Goal: Information Seeking & Learning: Learn about a topic

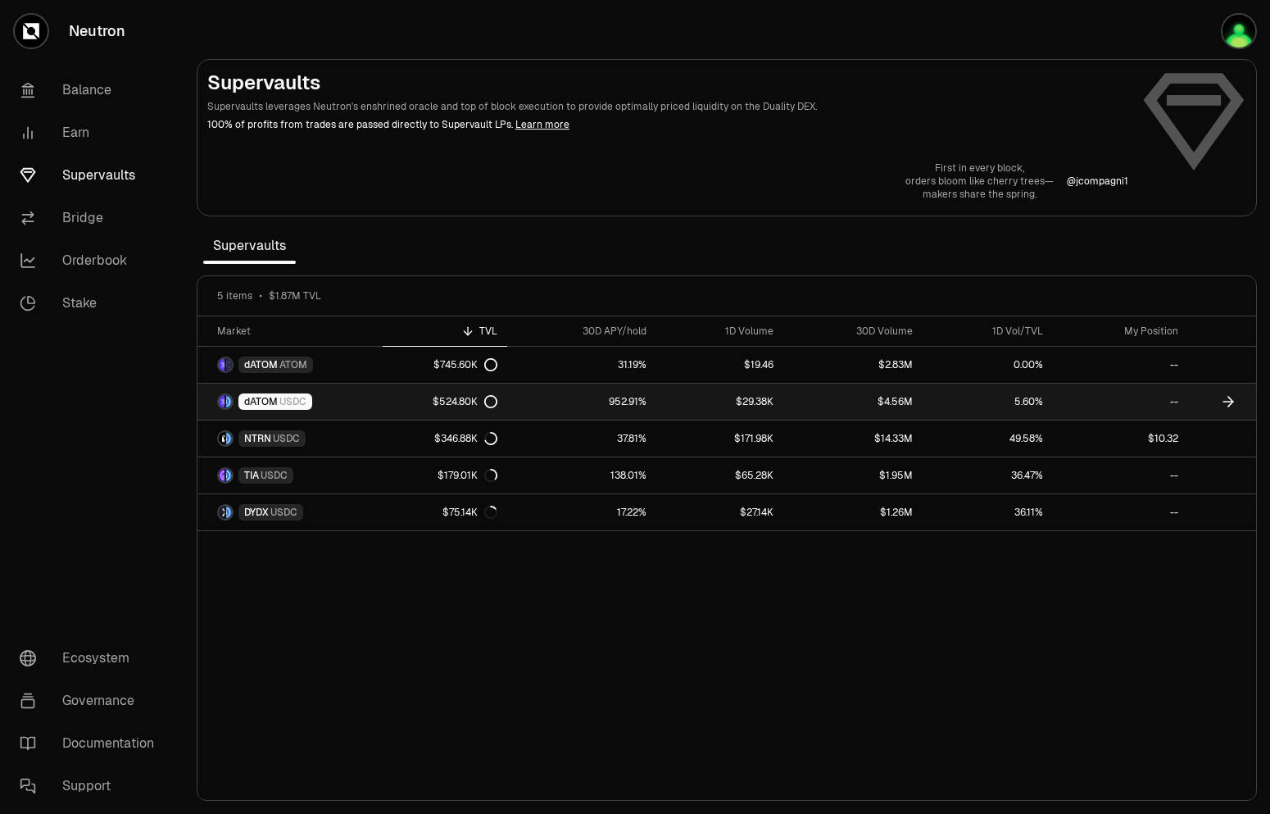
click at [330, 393] on link "dATOM USDC" at bounding box center [290, 402] width 185 height 36
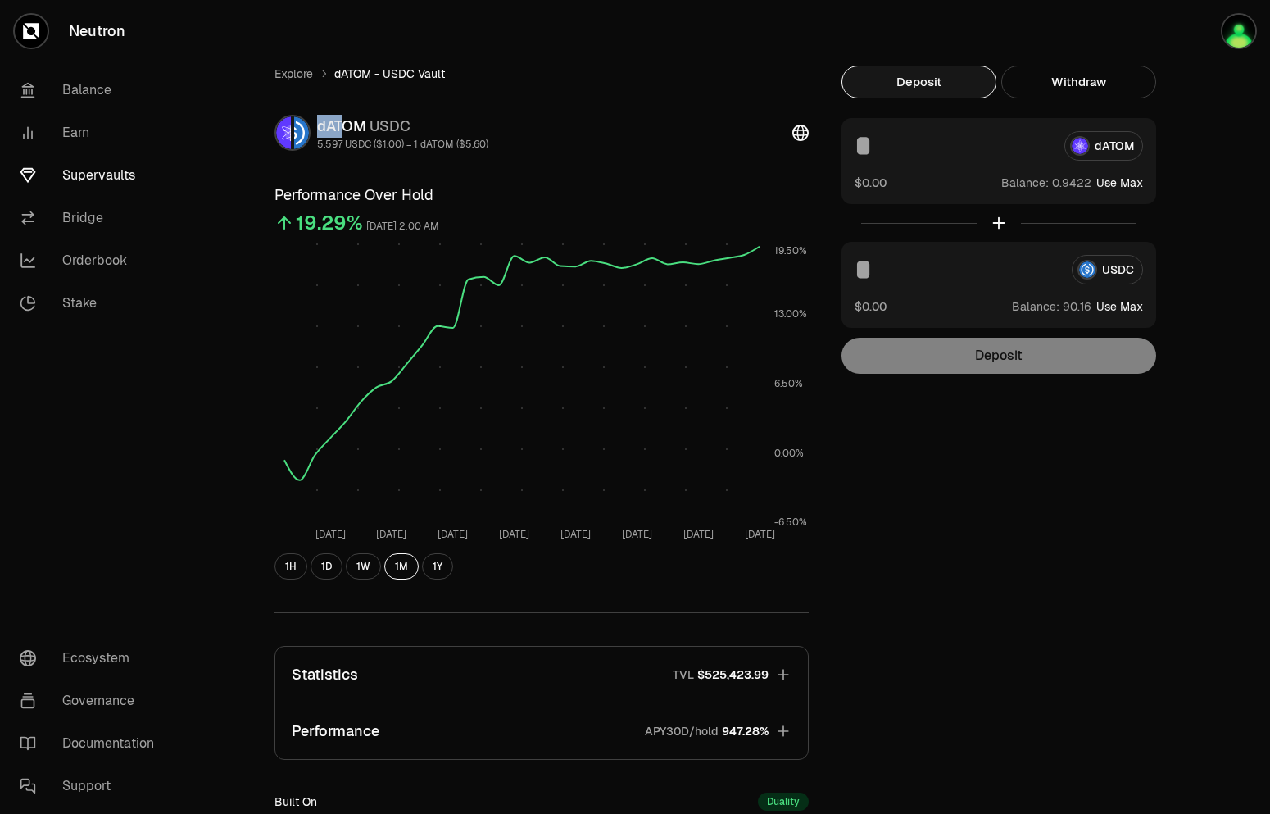
drag, startPoint x: 321, startPoint y: 130, endPoint x: 343, endPoint y: 130, distance: 22.1
click at [343, 130] on div "dATOM USDC" at bounding box center [402, 126] width 171 height 23
click at [344, 130] on div "dATOM USDC" at bounding box center [402, 126] width 171 height 23
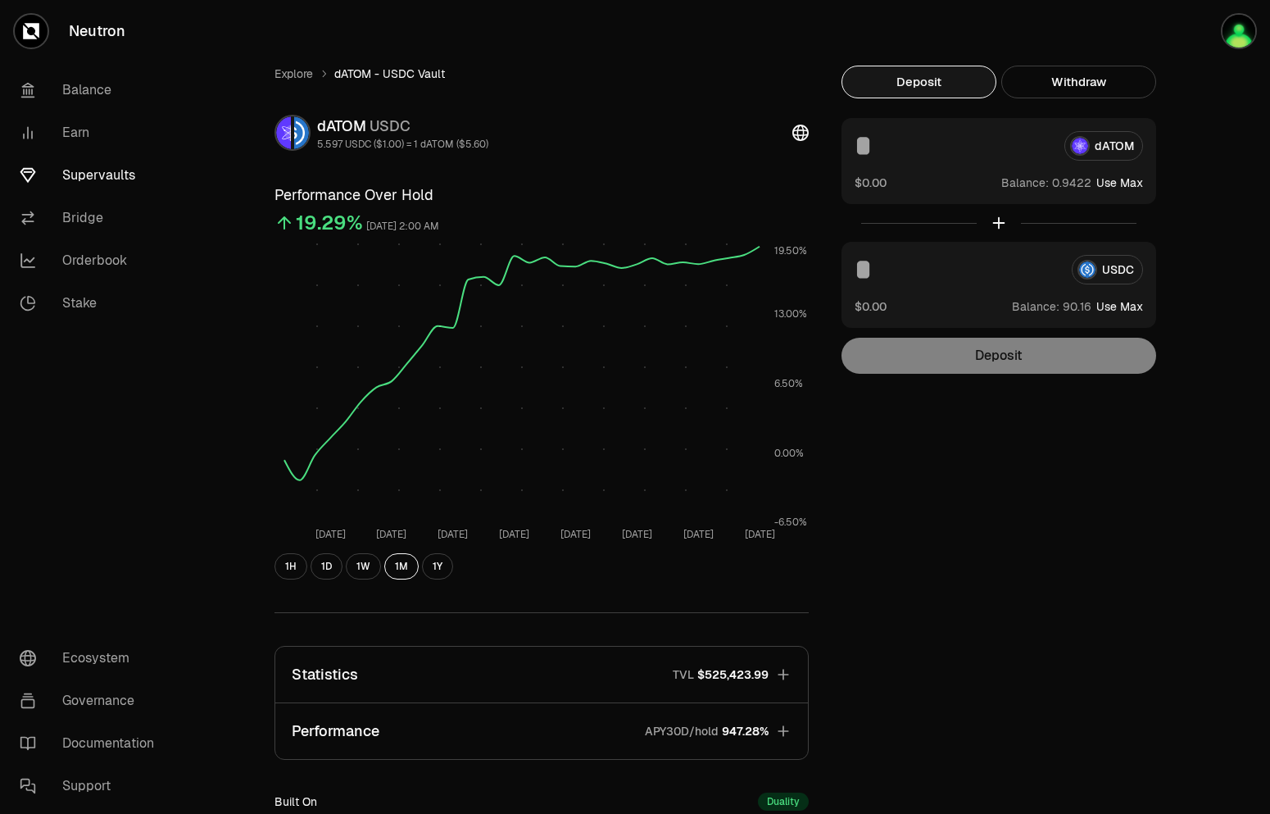
click at [401, 130] on span "USDC" at bounding box center [390, 125] width 41 height 19
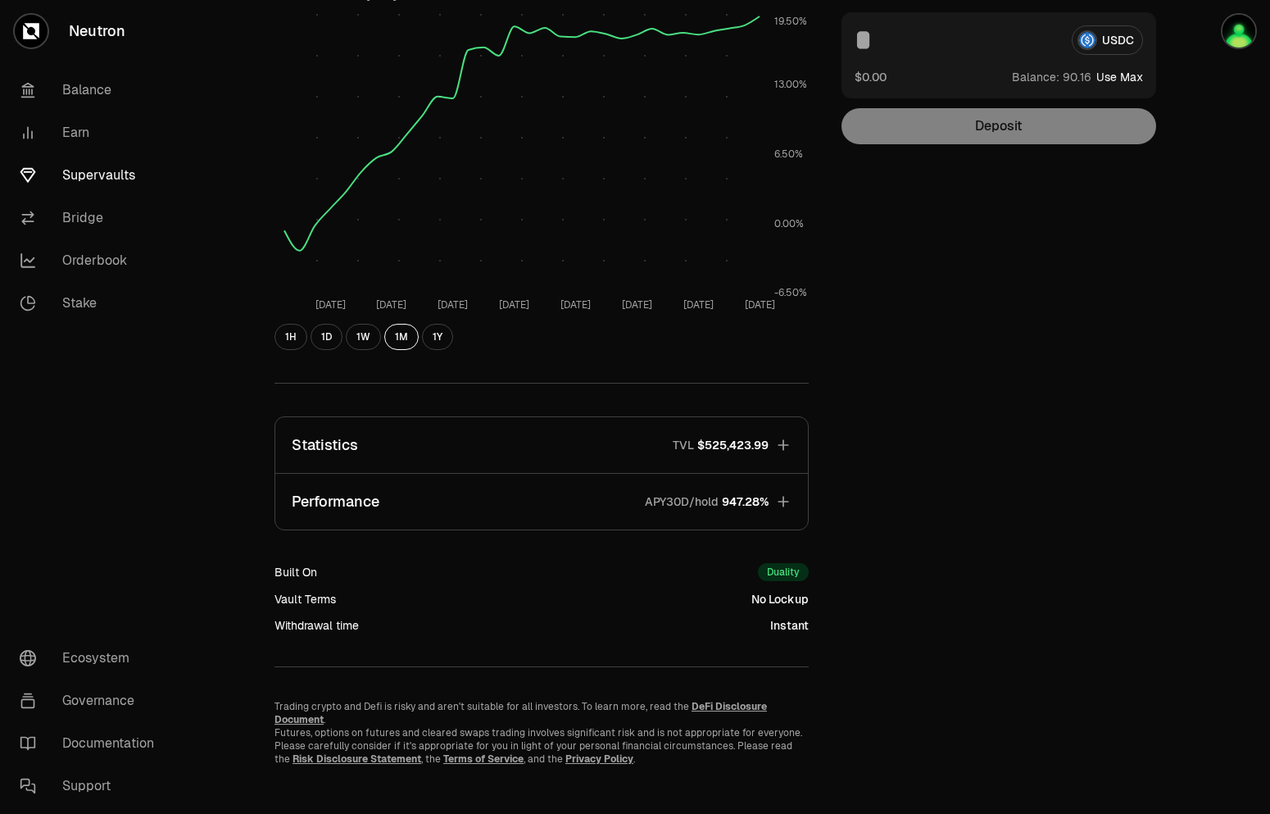
scroll to position [234, 0]
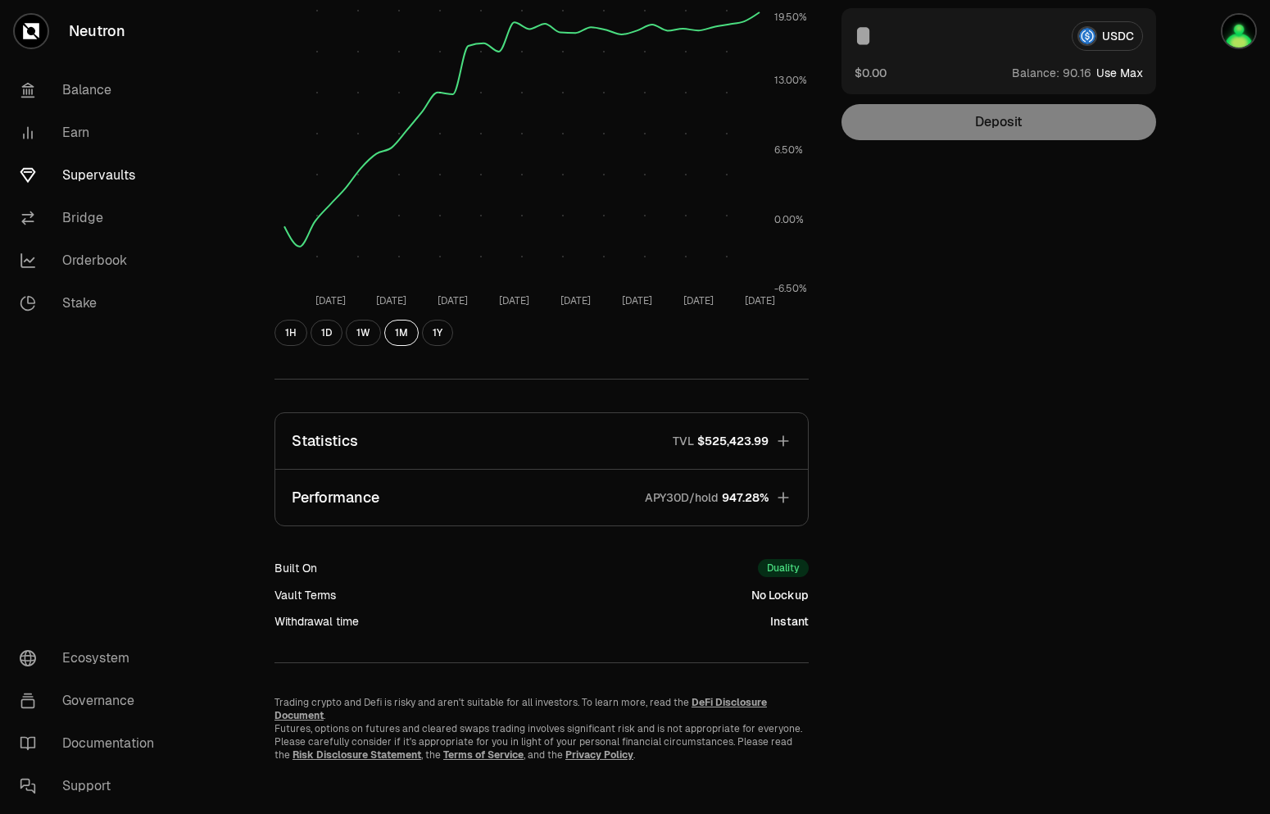
click at [567, 508] on button "Performance APY30D/hold 947.28%" at bounding box center [541, 498] width 533 height 56
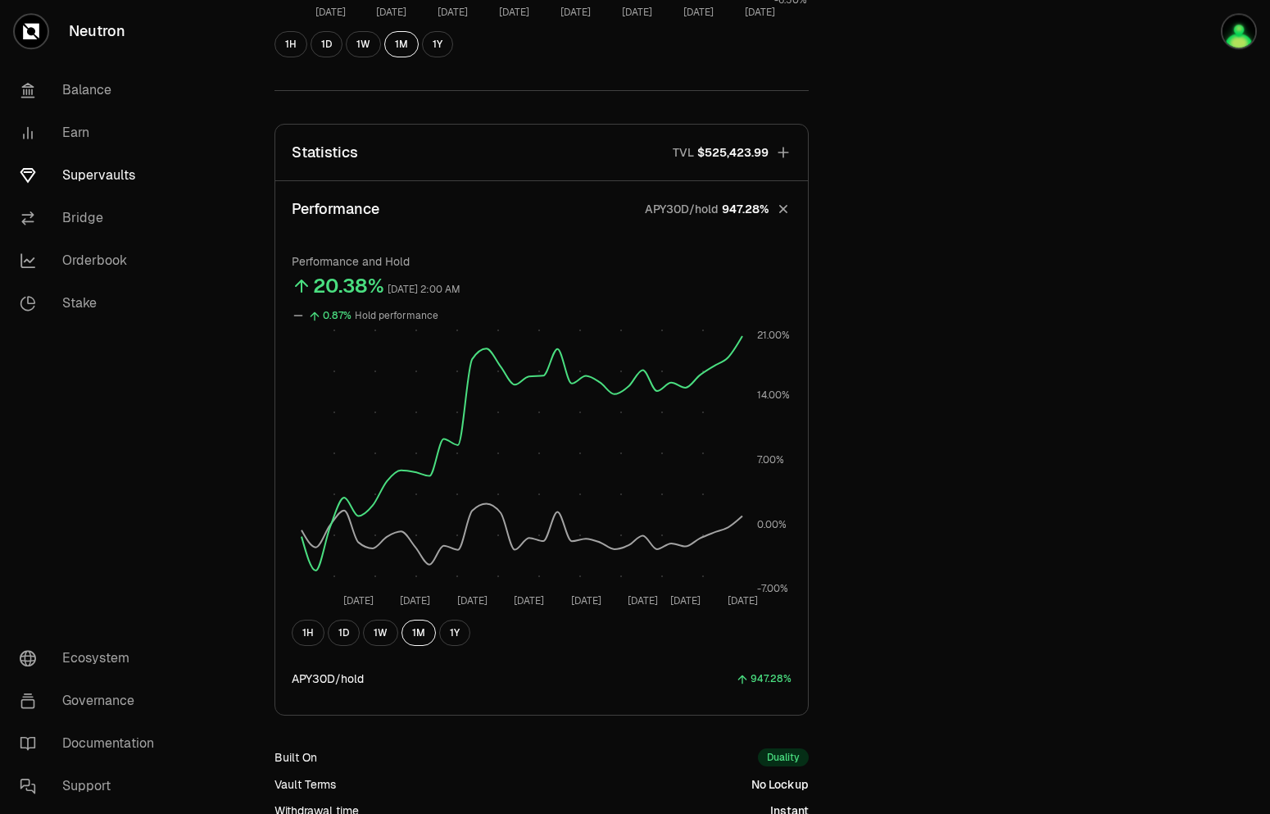
scroll to position [401, 0]
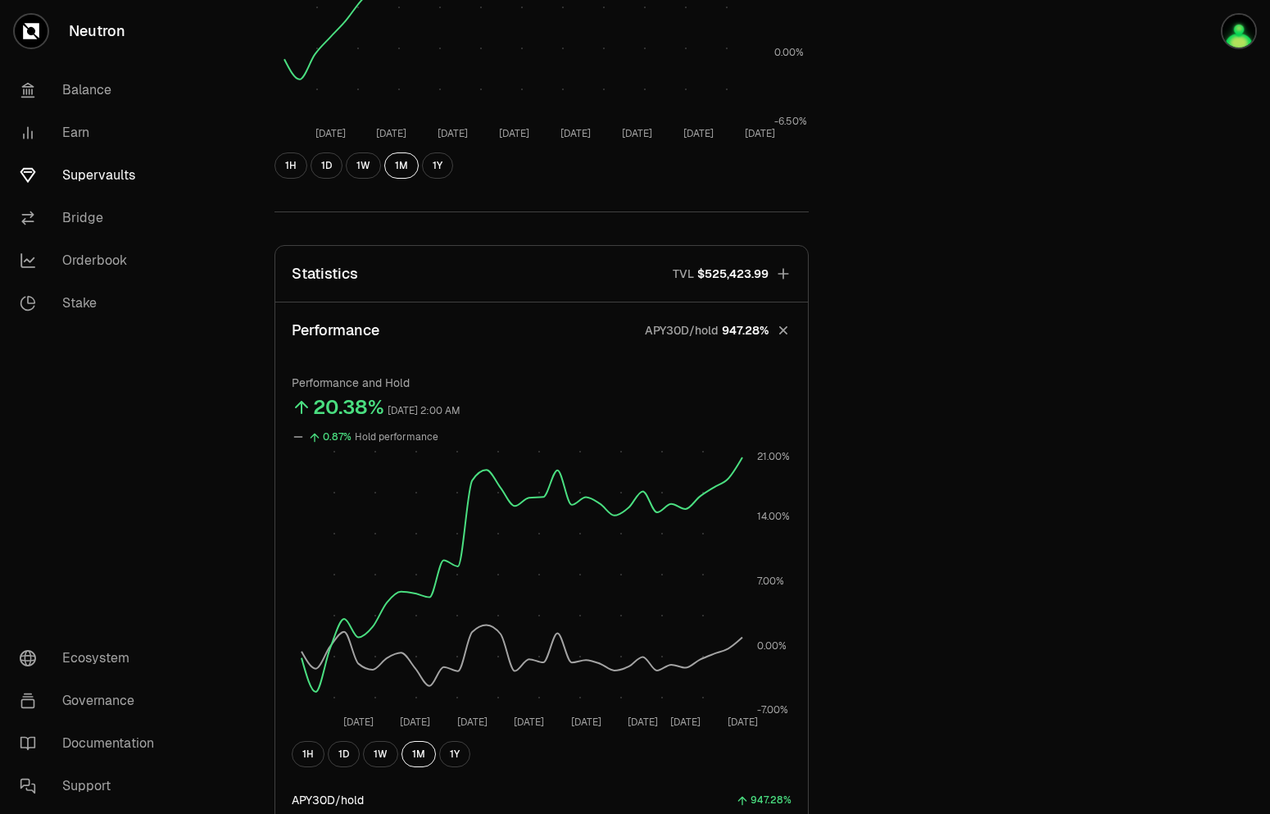
click at [472, 266] on button "Statistics TVL $525,423.99" at bounding box center [541, 274] width 533 height 56
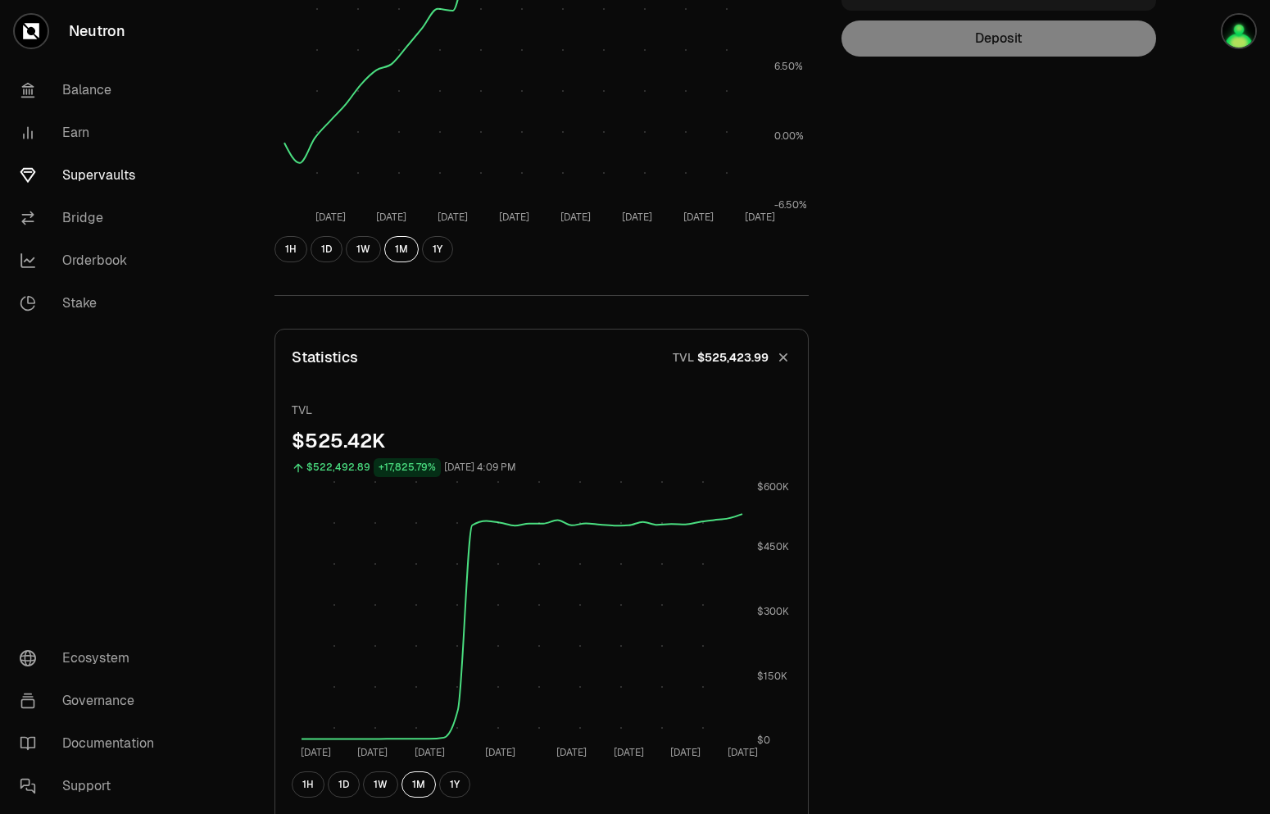
scroll to position [0, 0]
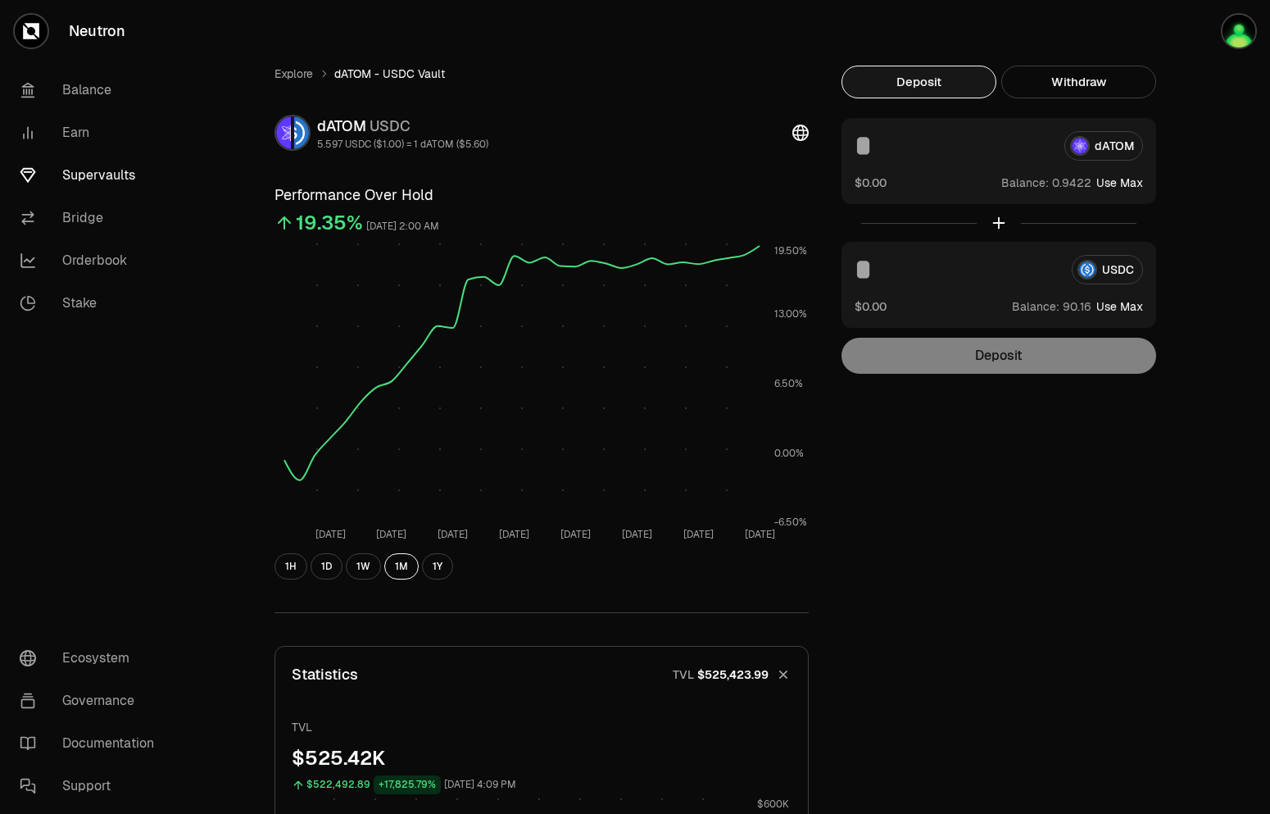
click at [89, 29] on link "Neutron" at bounding box center [92, 31] width 184 height 62
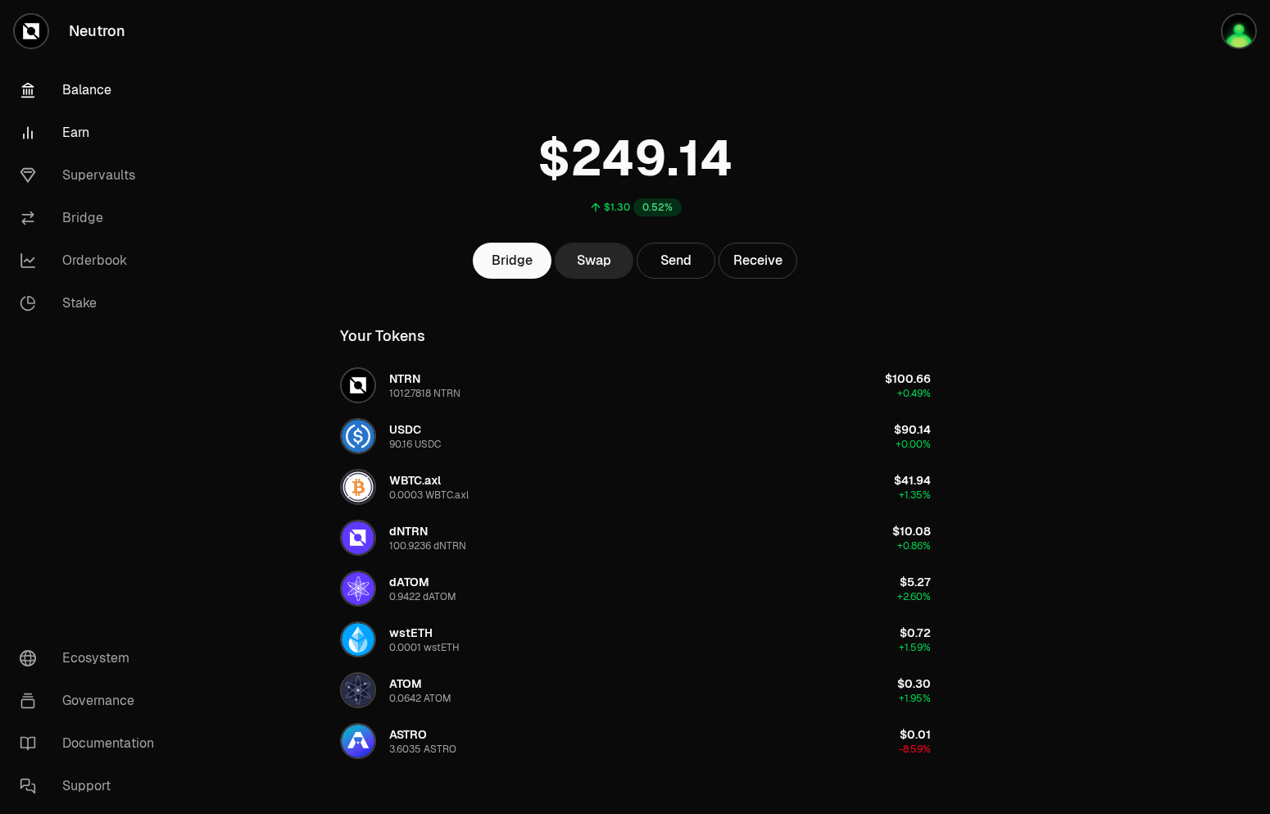
click at [84, 143] on link "Earn" at bounding box center [92, 132] width 170 height 43
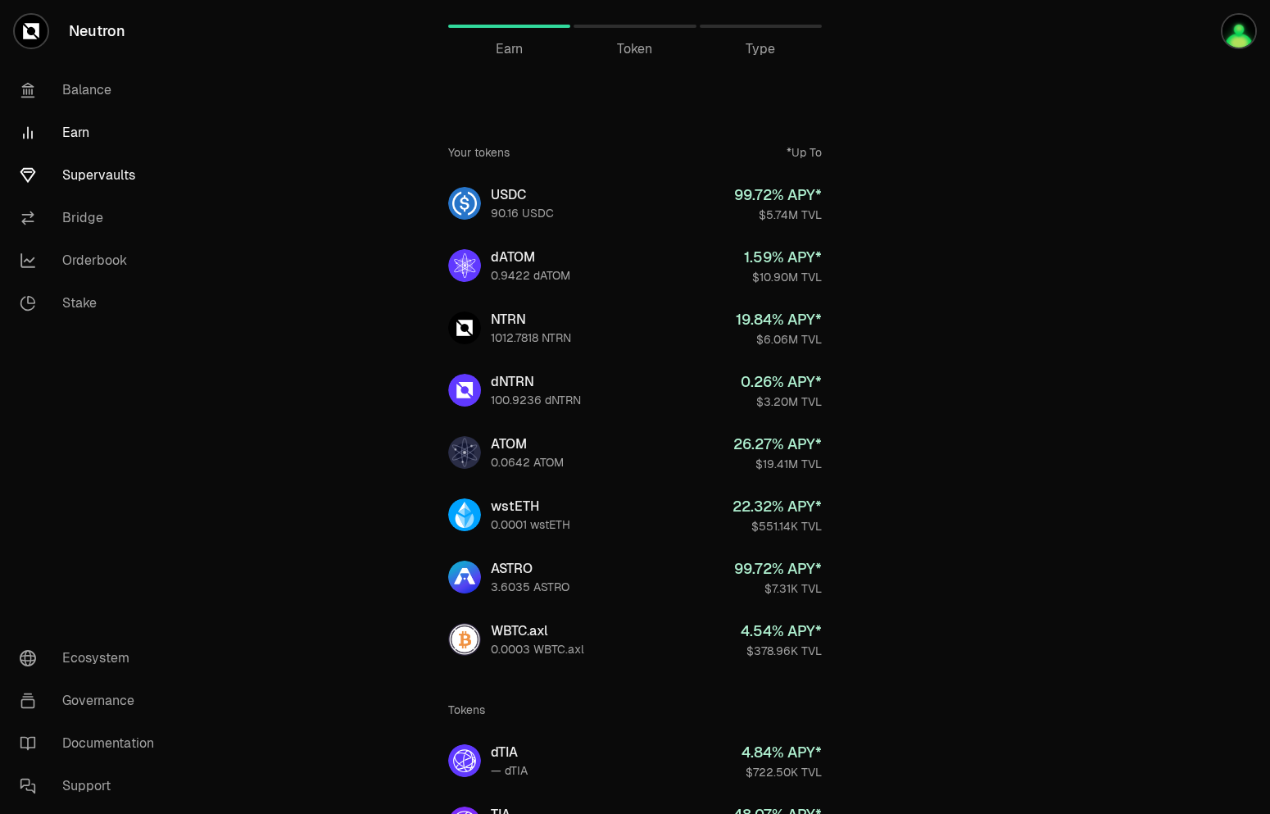
click at [108, 176] on link "Supervaults" at bounding box center [92, 175] width 170 height 43
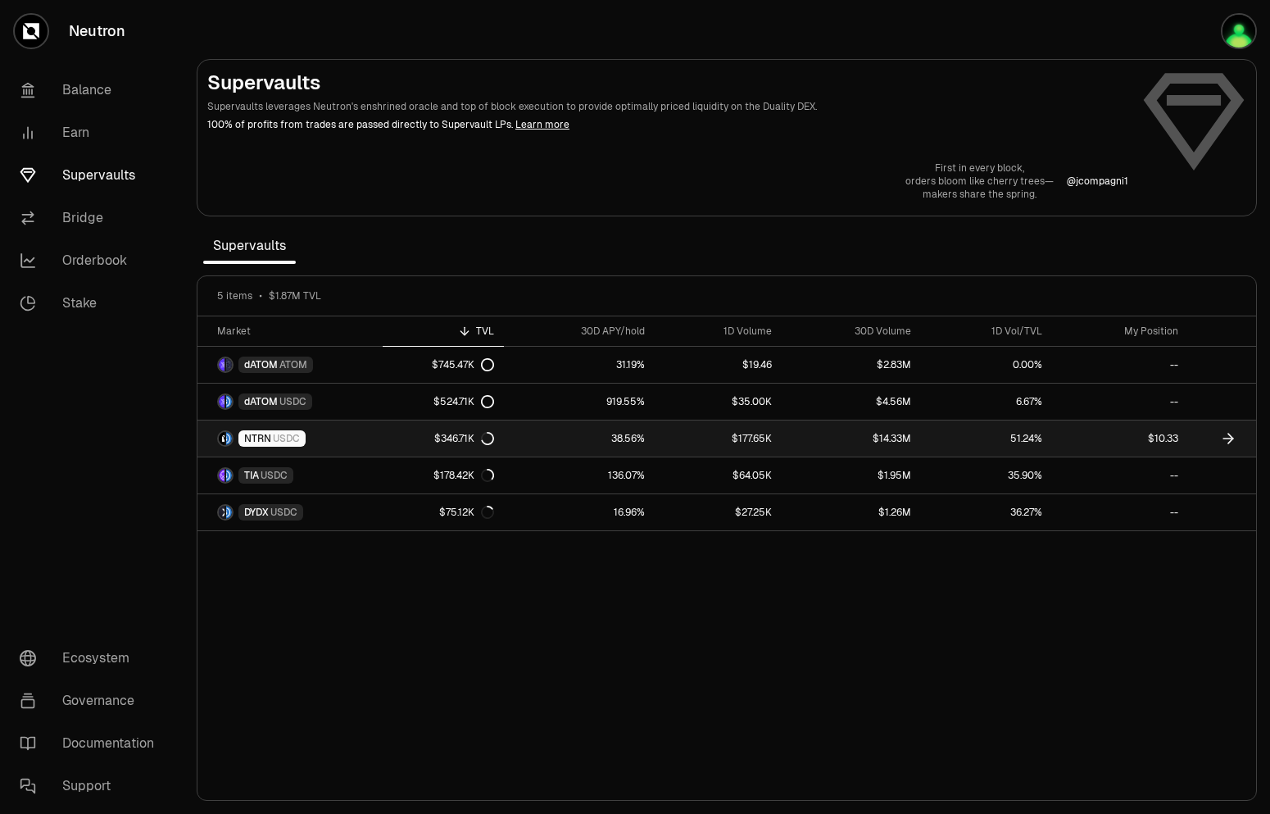
click at [519, 441] on link "38.56%" at bounding box center [579, 438] width 151 height 36
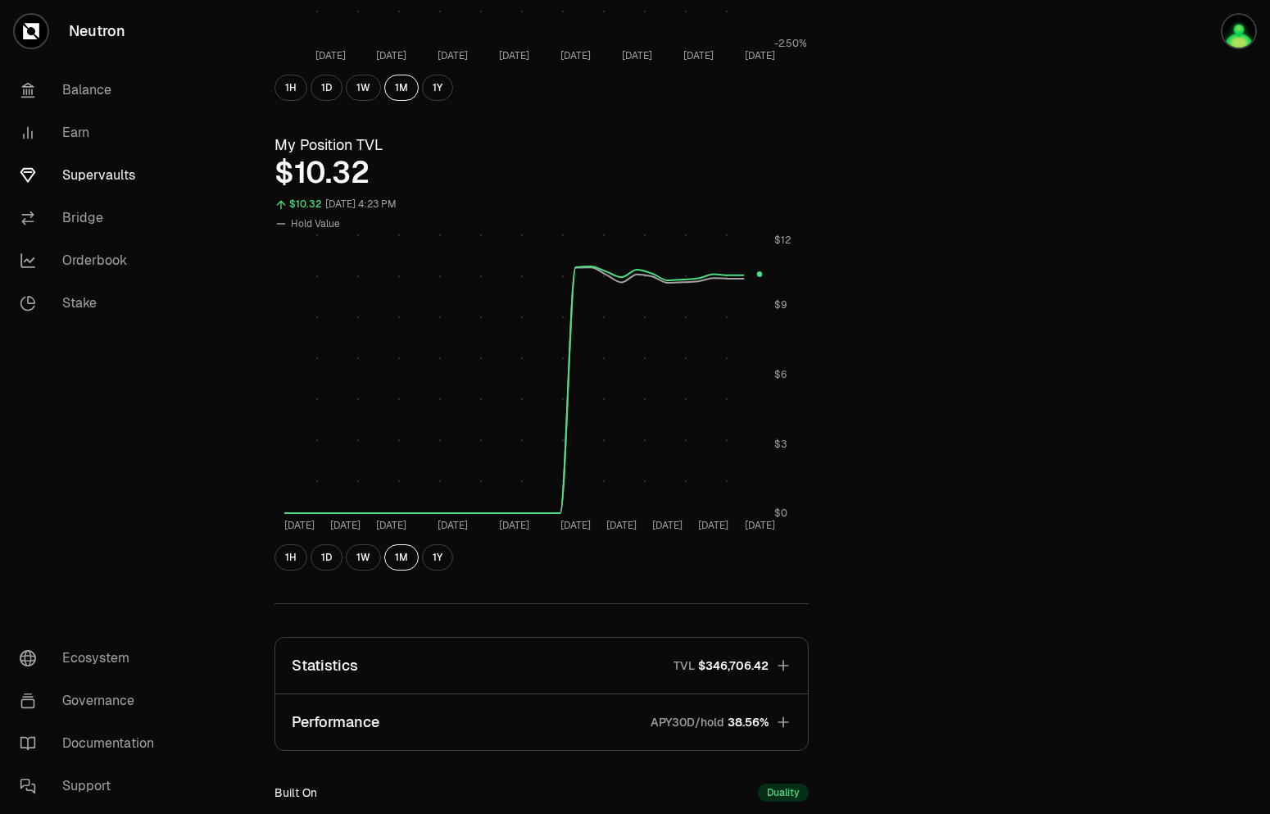
scroll to position [585, 0]
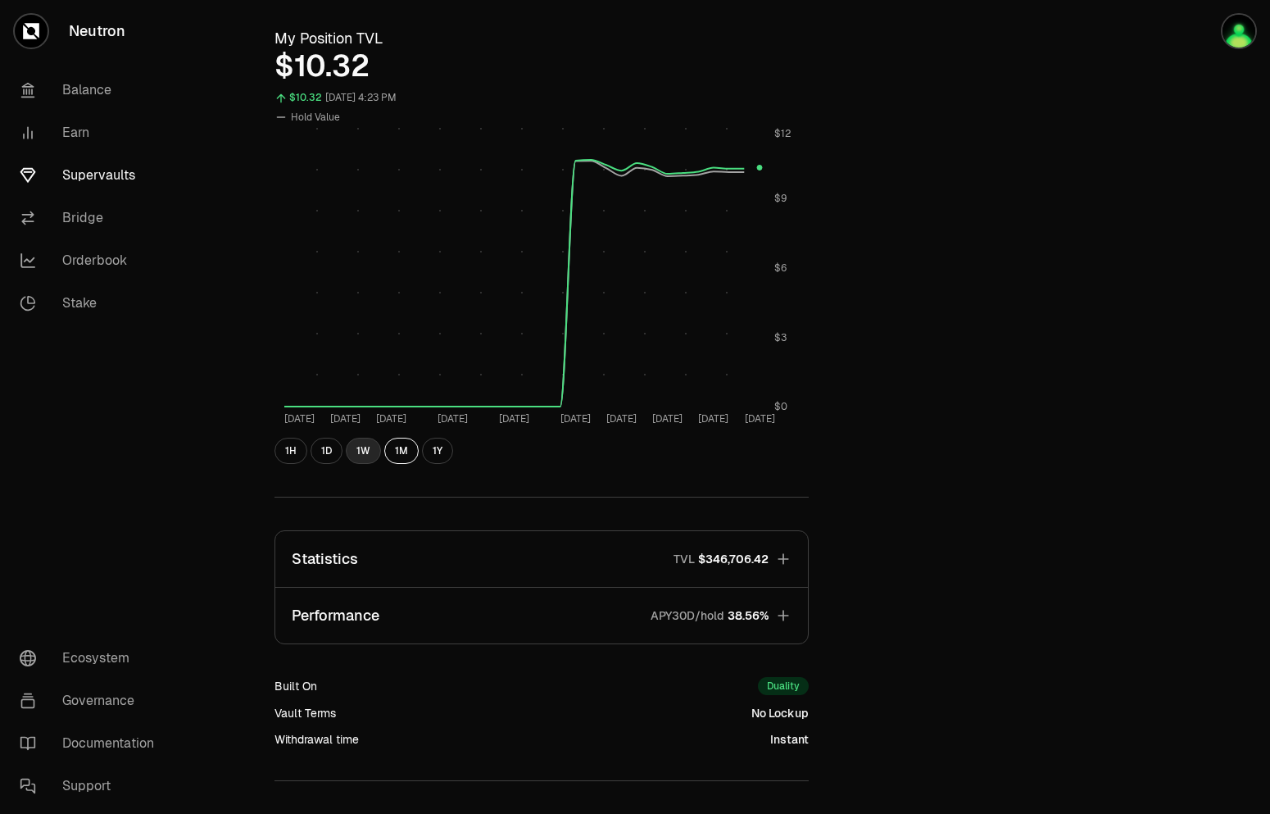
click at [359, 443] on button "1W" at bounding box center [363, 451] width 35 height 26
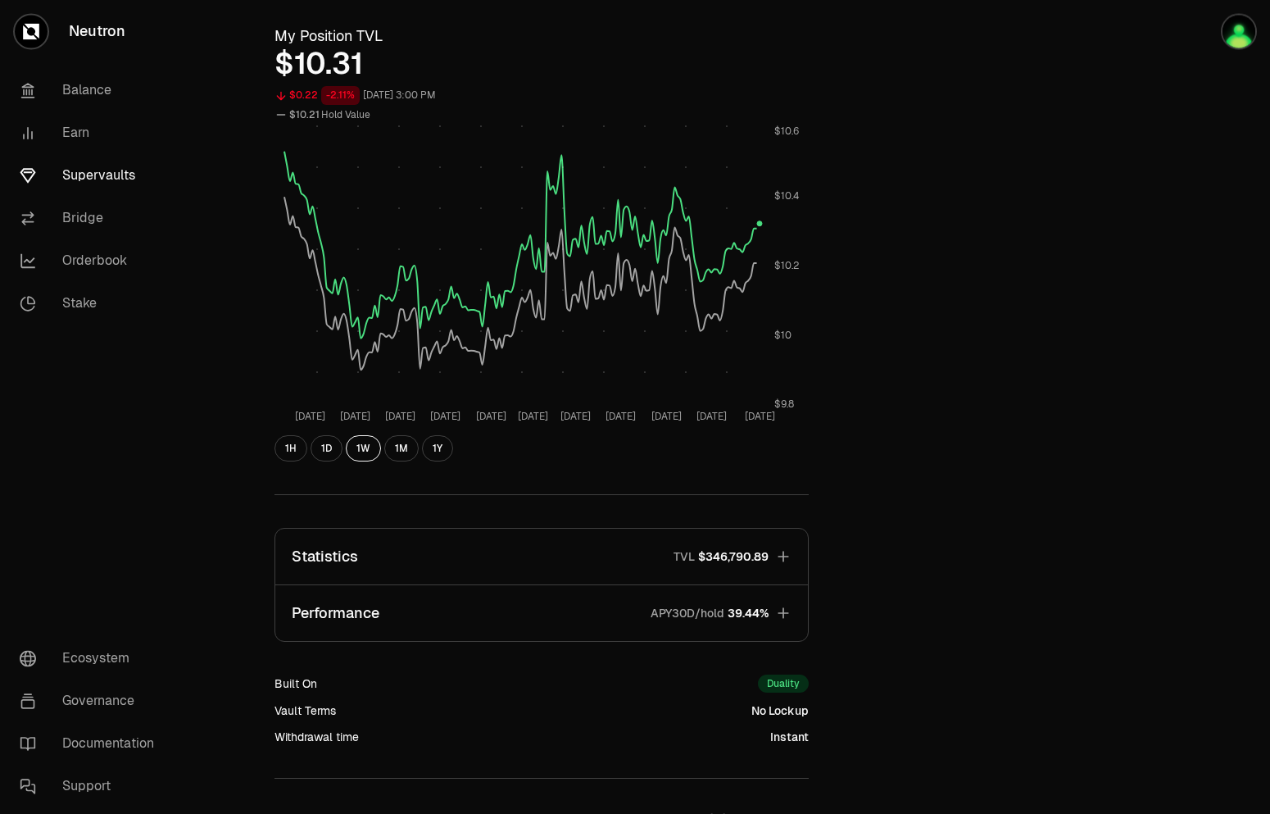
scroll to position [669, 0]
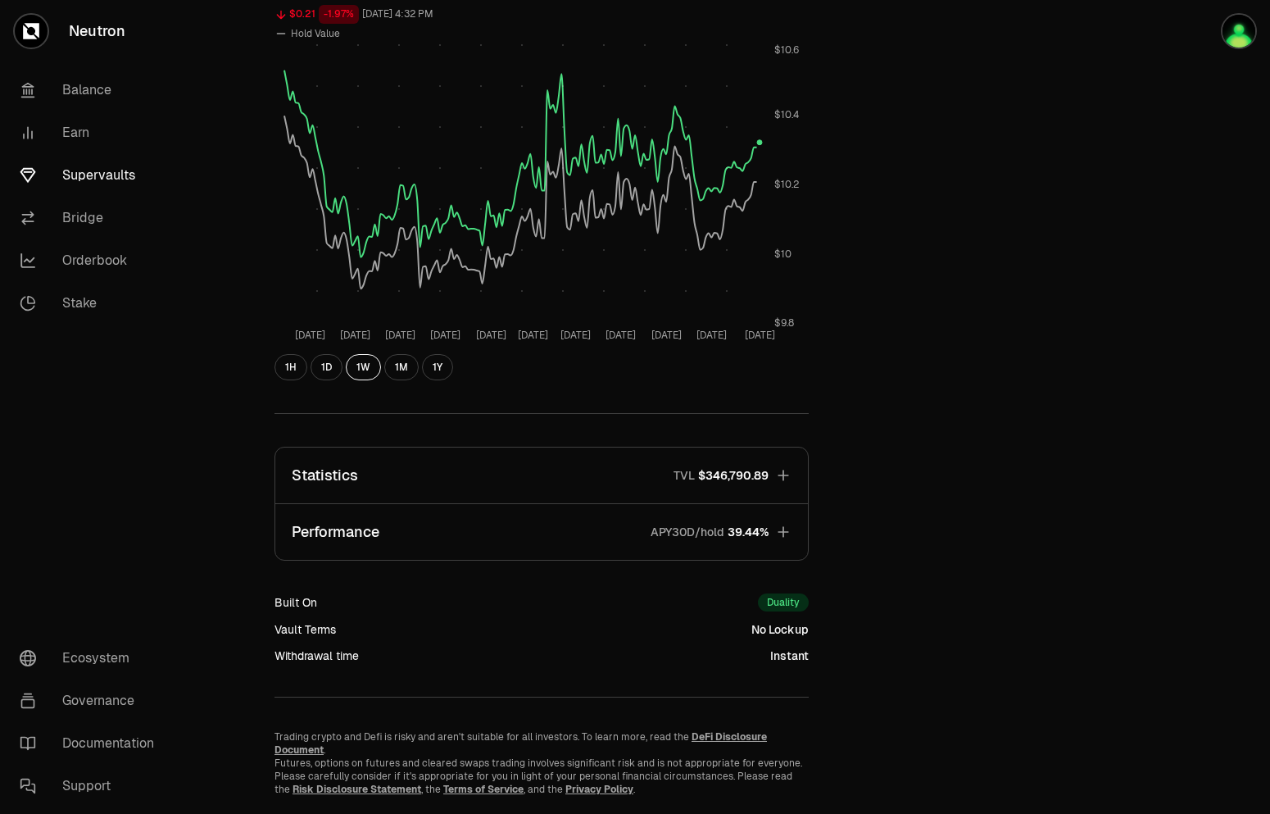
click at [424, 532] on button "Performance APY30D/hold 39.44%" at bounding box center [541, 532] width 533 height 56
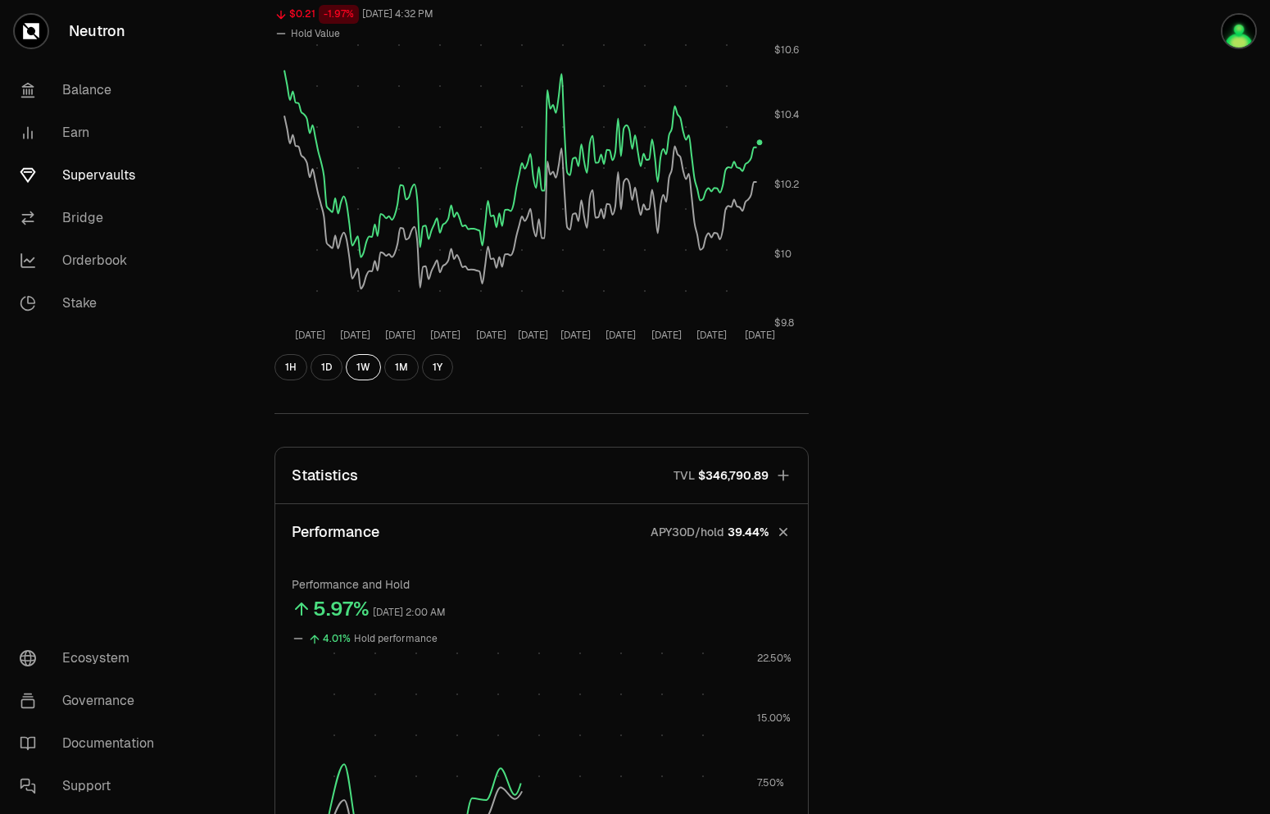
click at [465, 474] on button "Statistics TVL $346,790.89" at bounding box center [541, 476] width 533 height 56
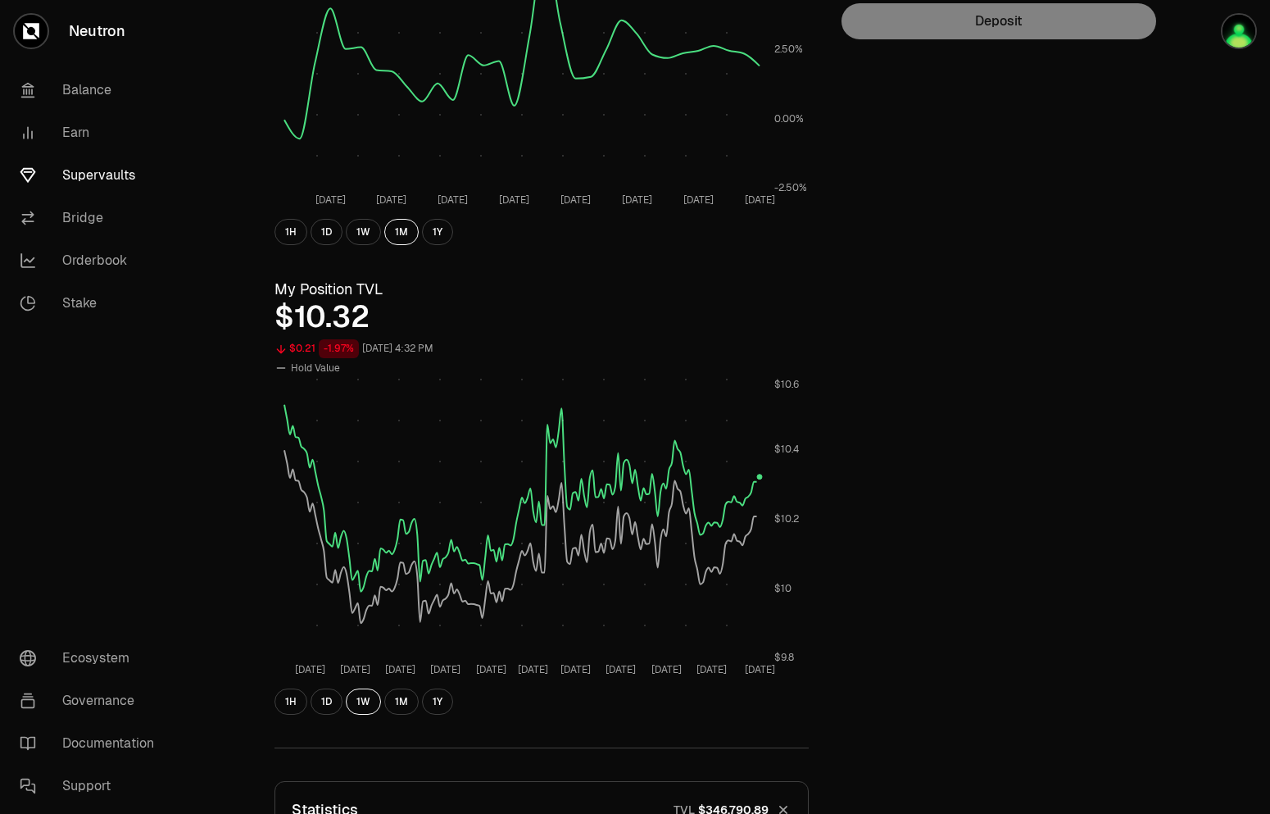
scroll to position [0, 0]
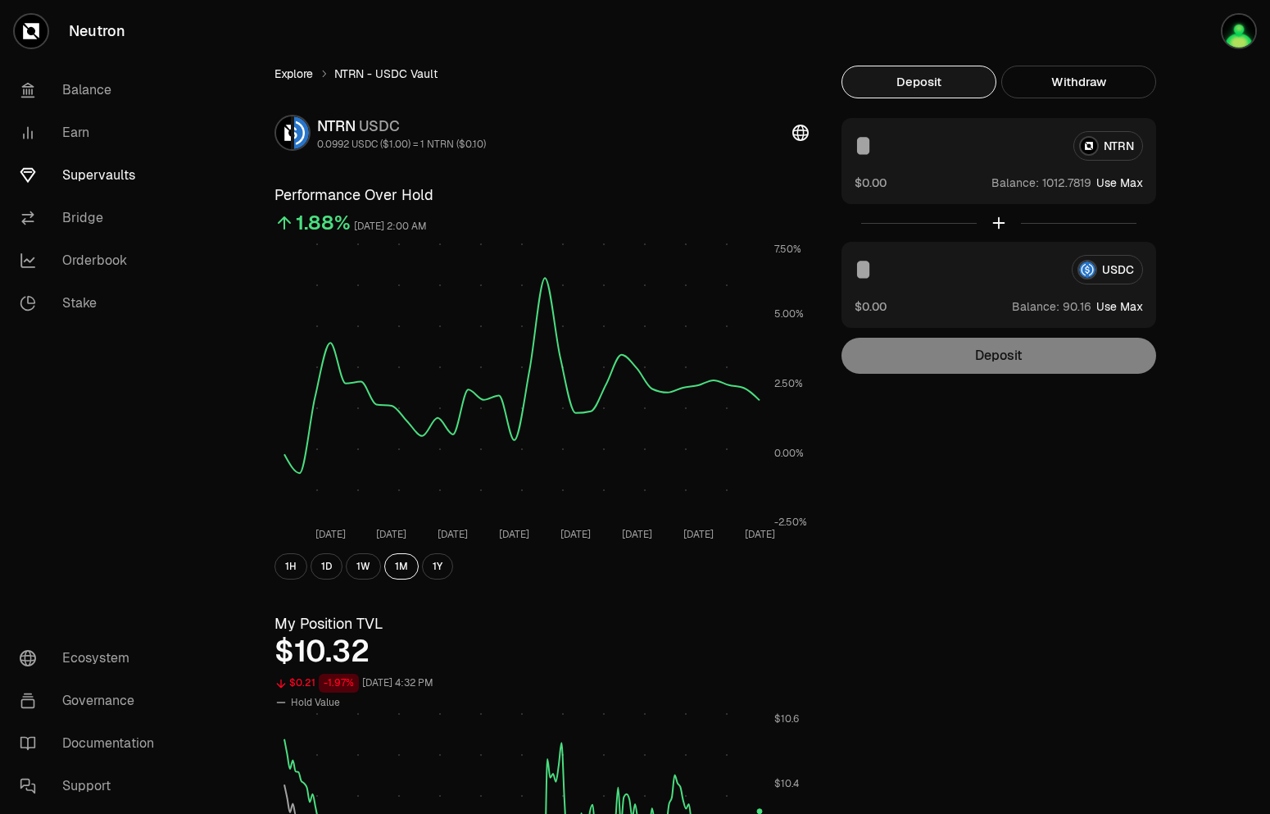
click at [286, 70] on link "Explore" at bounding box center [294, 74] width 39 height 16
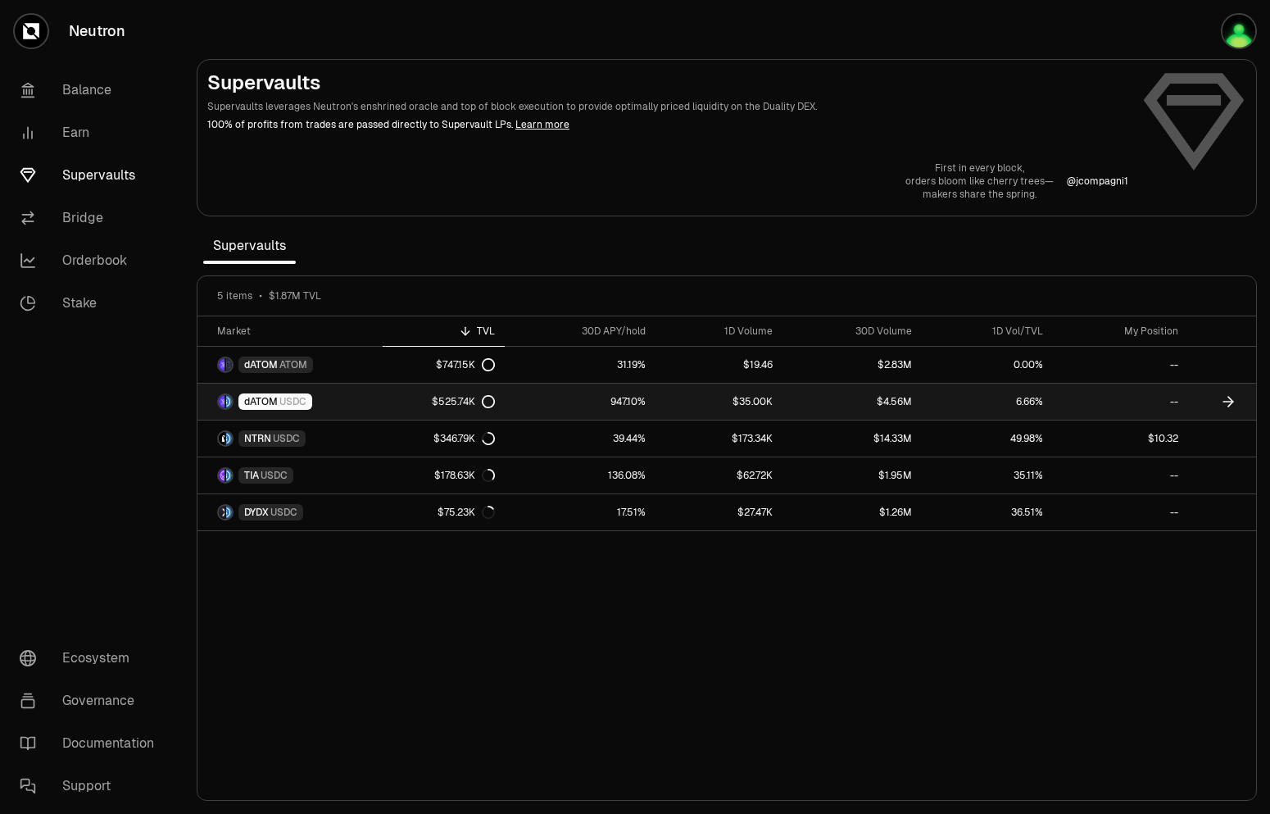
click at [338, 404] on link "dATOM USDC" at bounding box center [290, 402] width 185 height 36
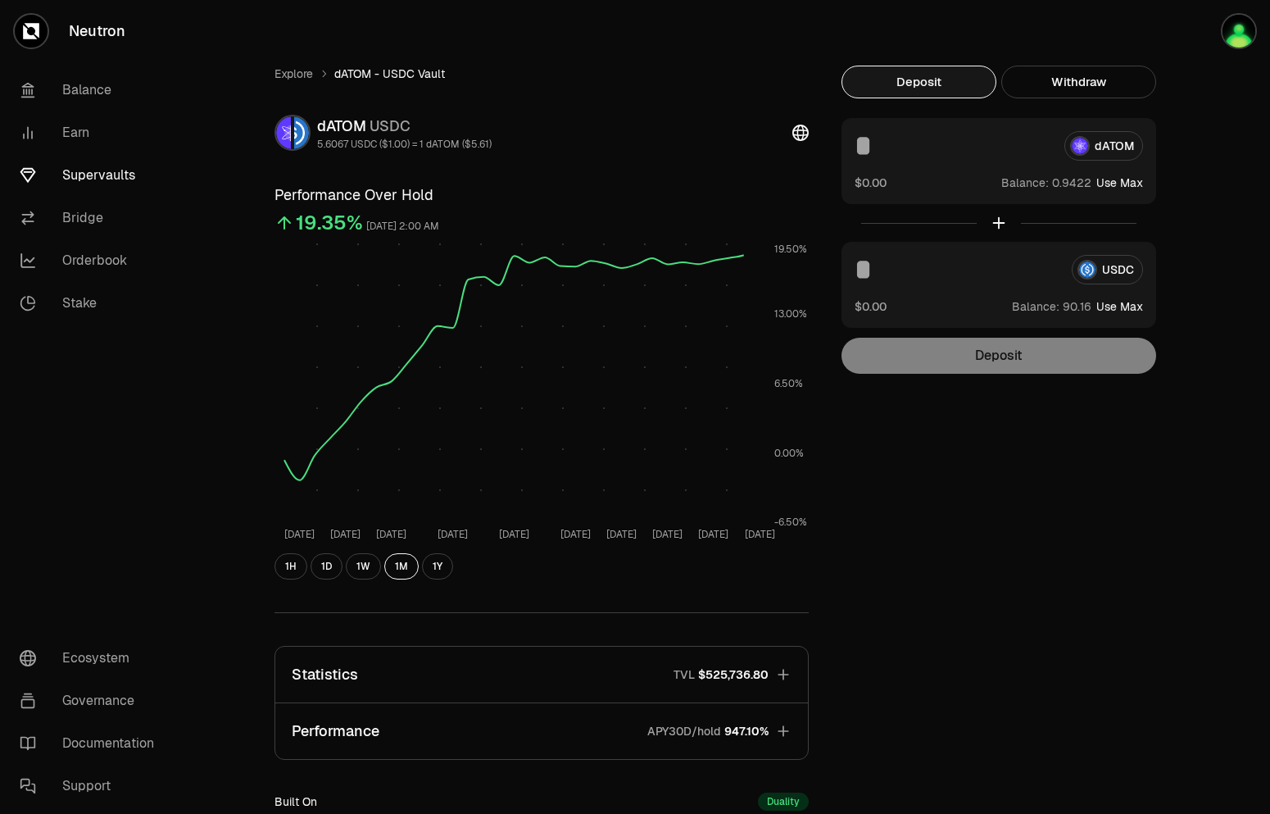
scroll to position [234, 0]
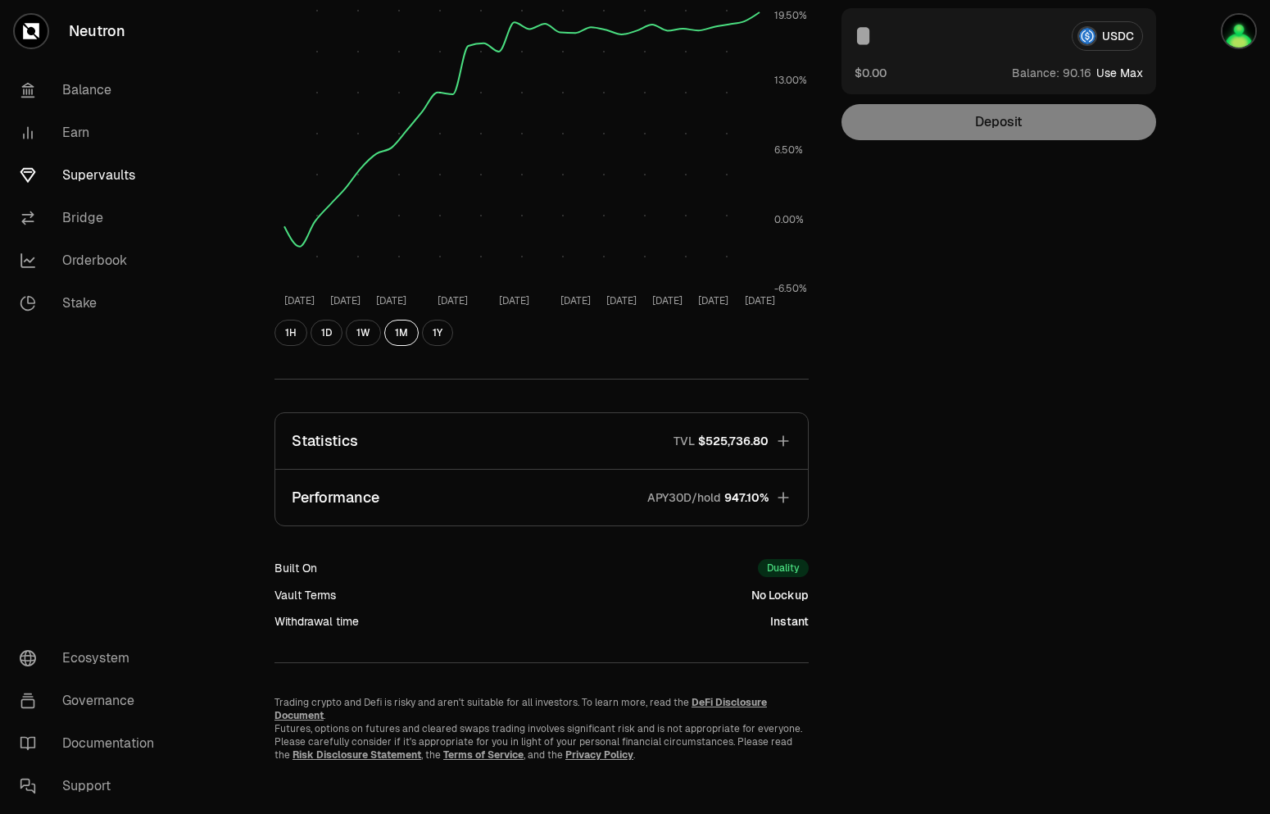
click at [547, 447] on button "Statistics TVL $525,736.80" at bounding box center [541, 441] width 533 height 56
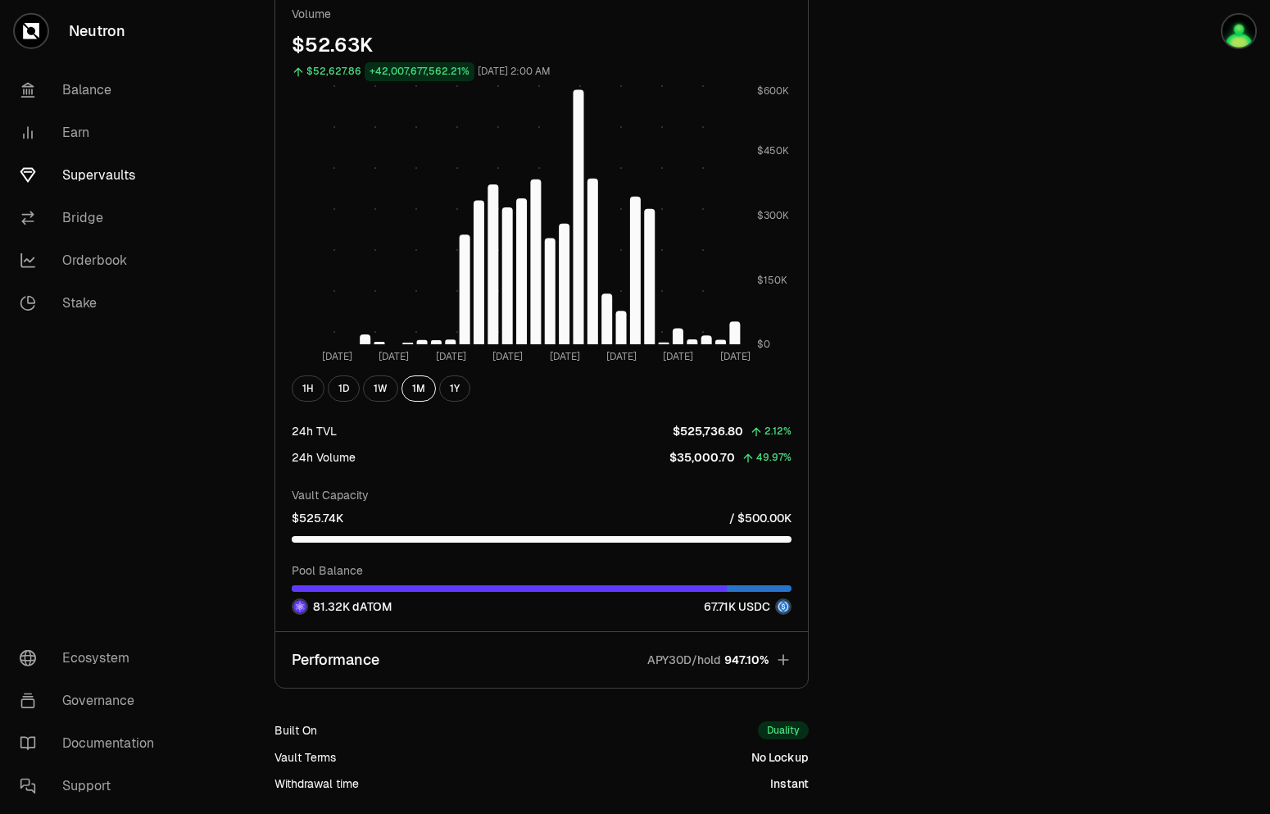
scroll to position [1153, 0]
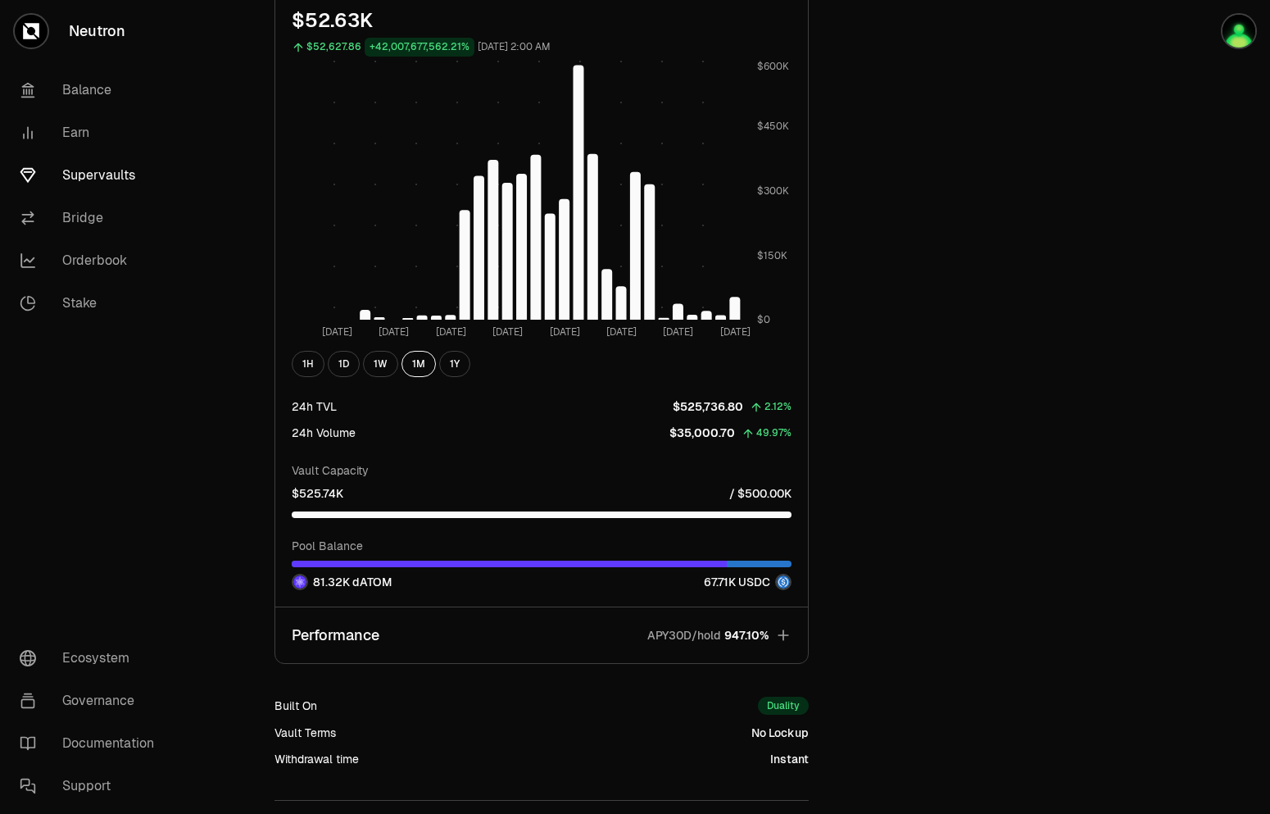
click at [557, 638] on button "Performance APY30D/hold 947.10%" at bounding box center [541, 635] width 533 height 56
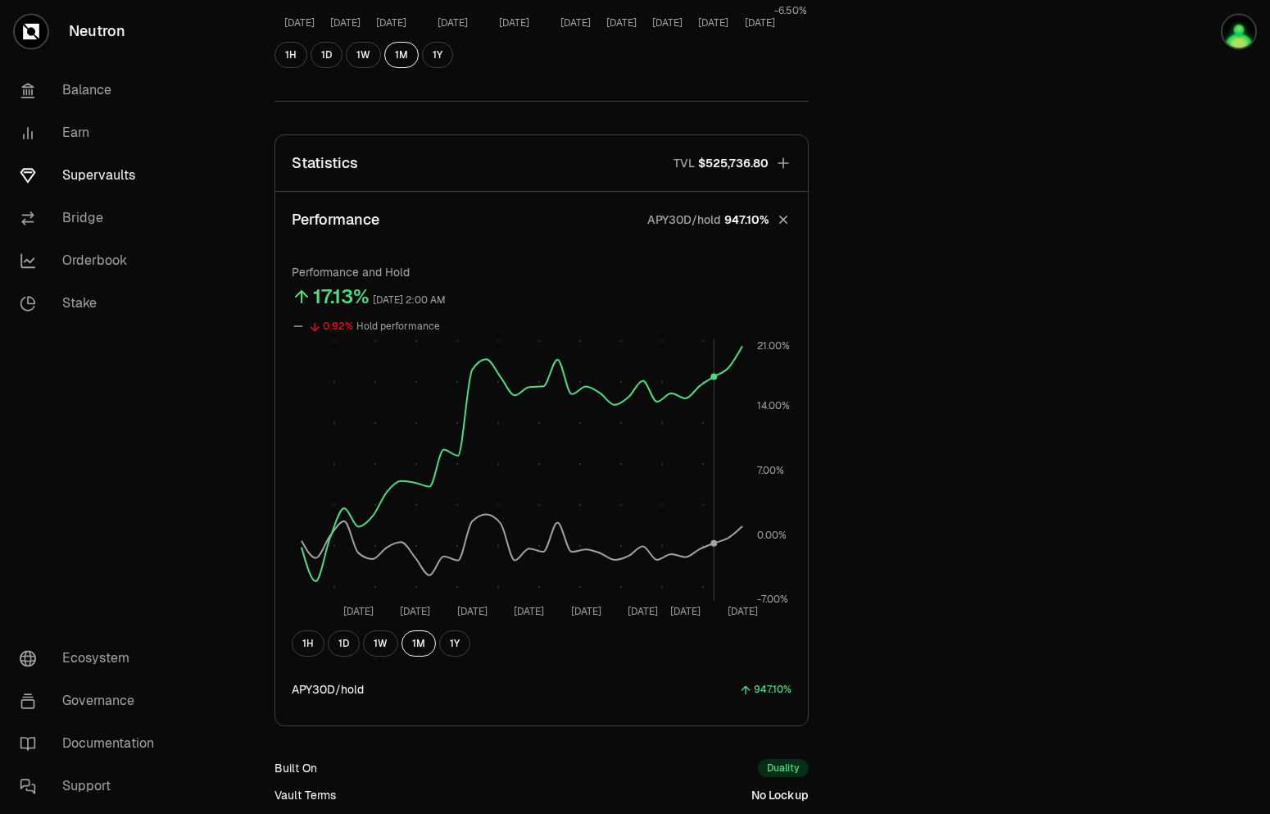
scroll to position [452, 0]
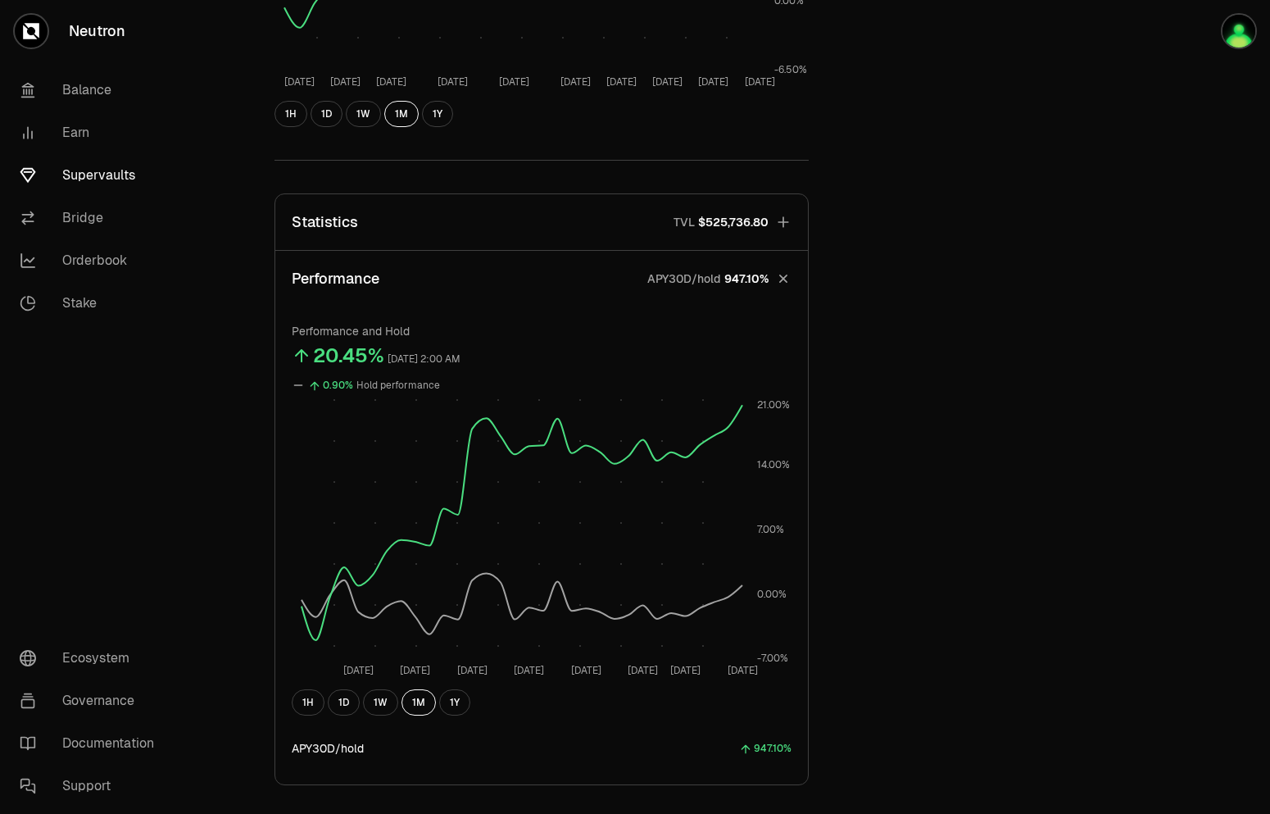
click at [564, 212] on button "Statistics TVL $525,736.80" at bounding box center [541, 222] width 533 height 56
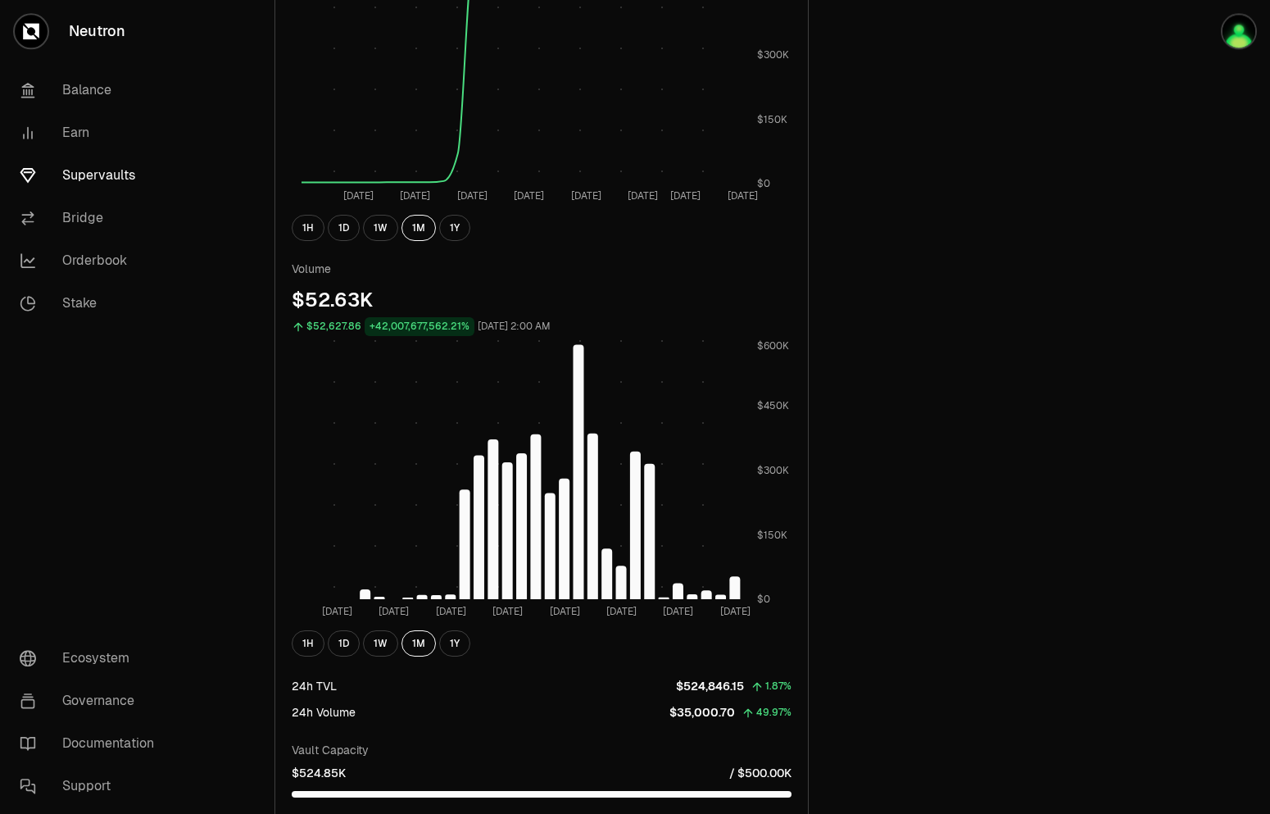
scroll to position [787, 0]
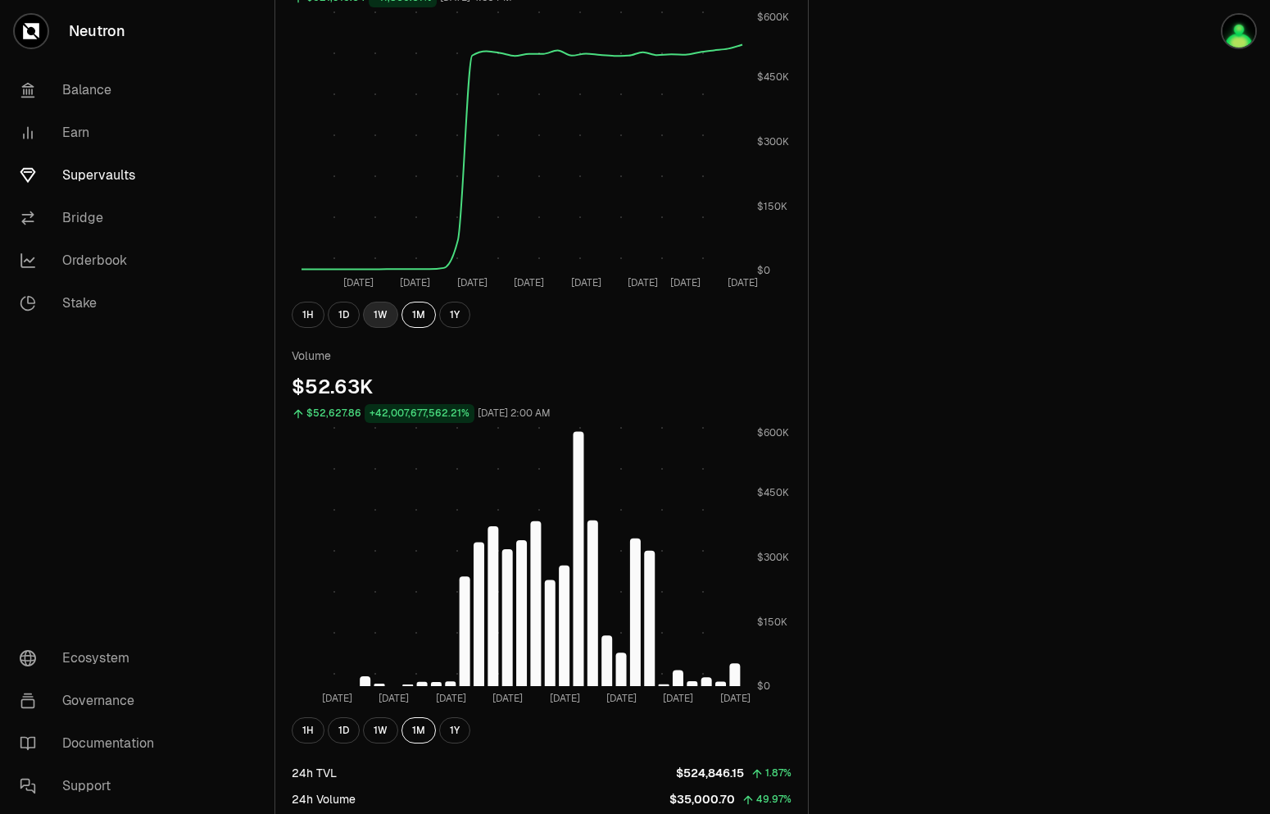
click at [394, 318] on button "1W" at bounding box center [380, 315] width 35 height 26
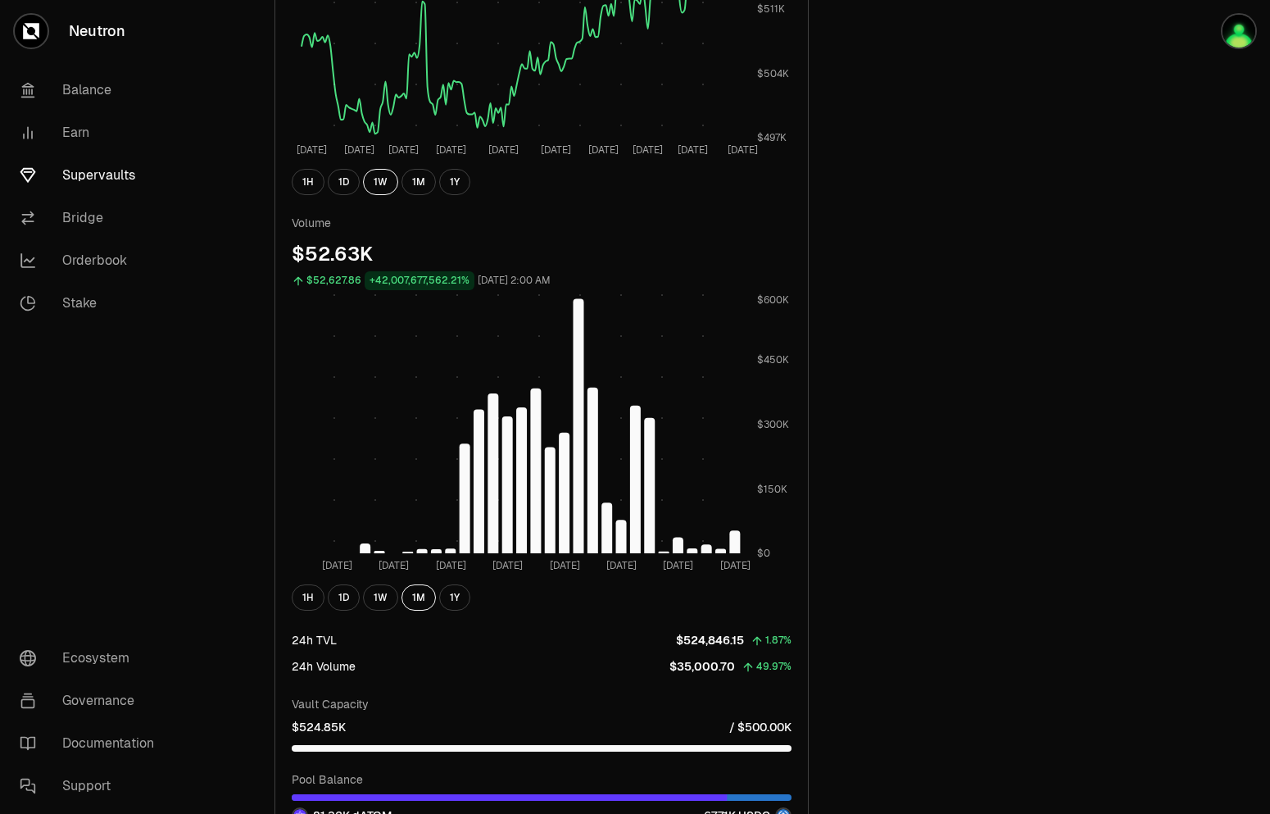
scroll to position [1170, 0]
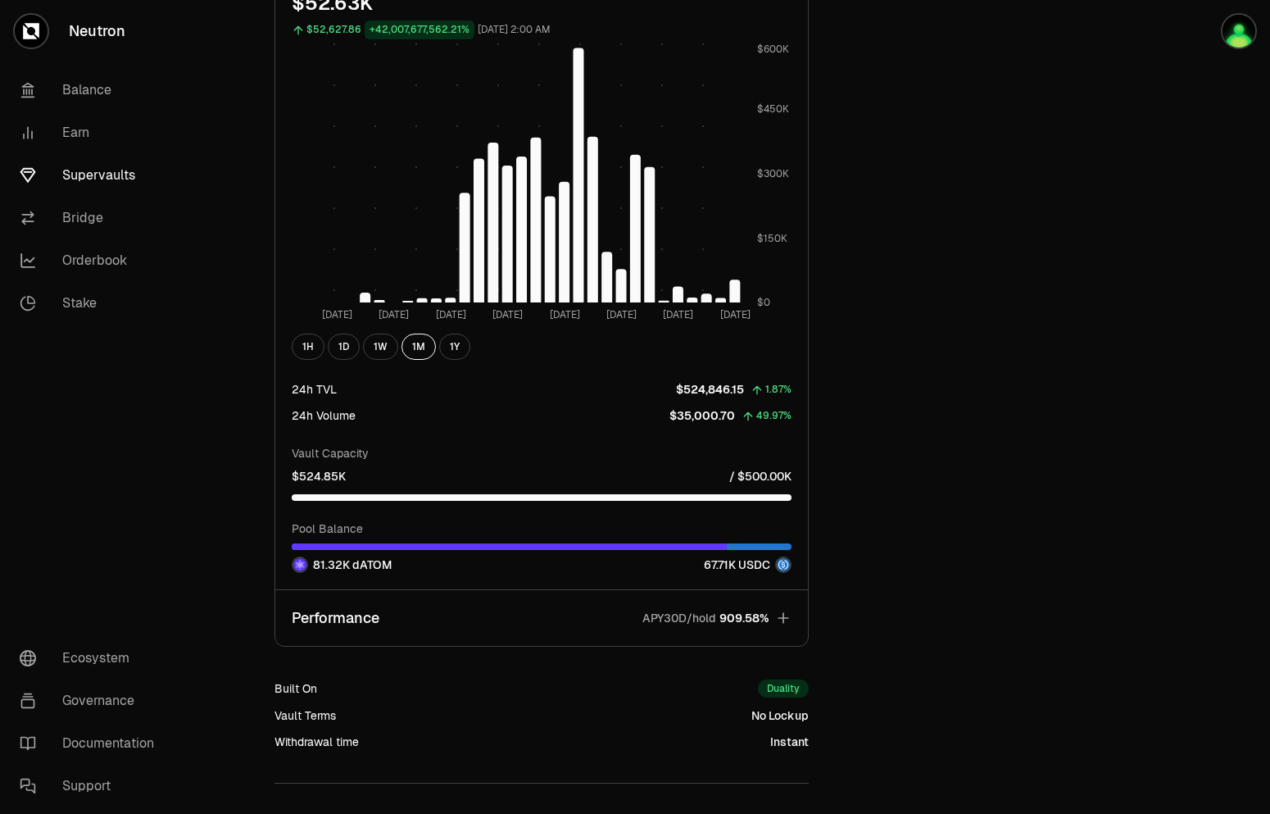
click at [533, 636] on button "Performance APY30D/hold 909.58%" at bounding box center [541, 618] width 533 height 56
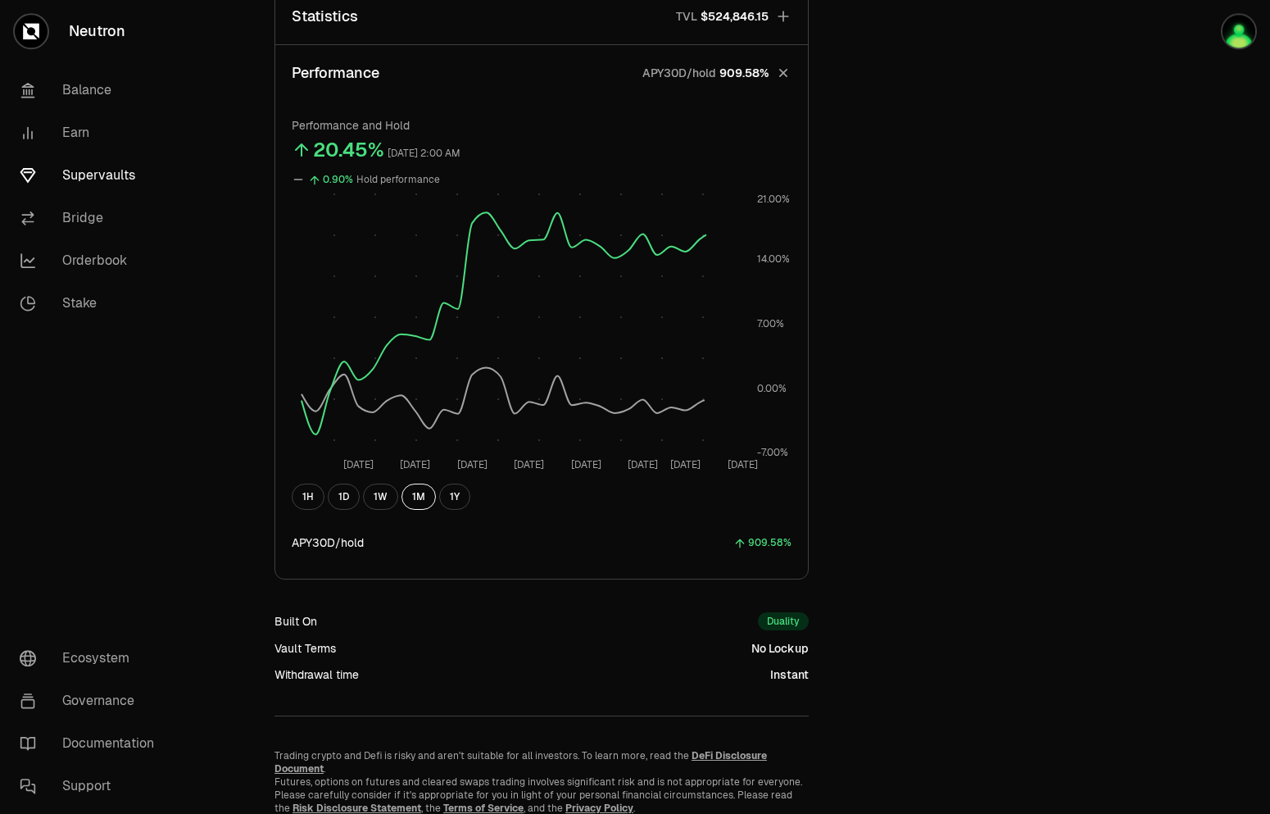
scroll to position [625, 0]
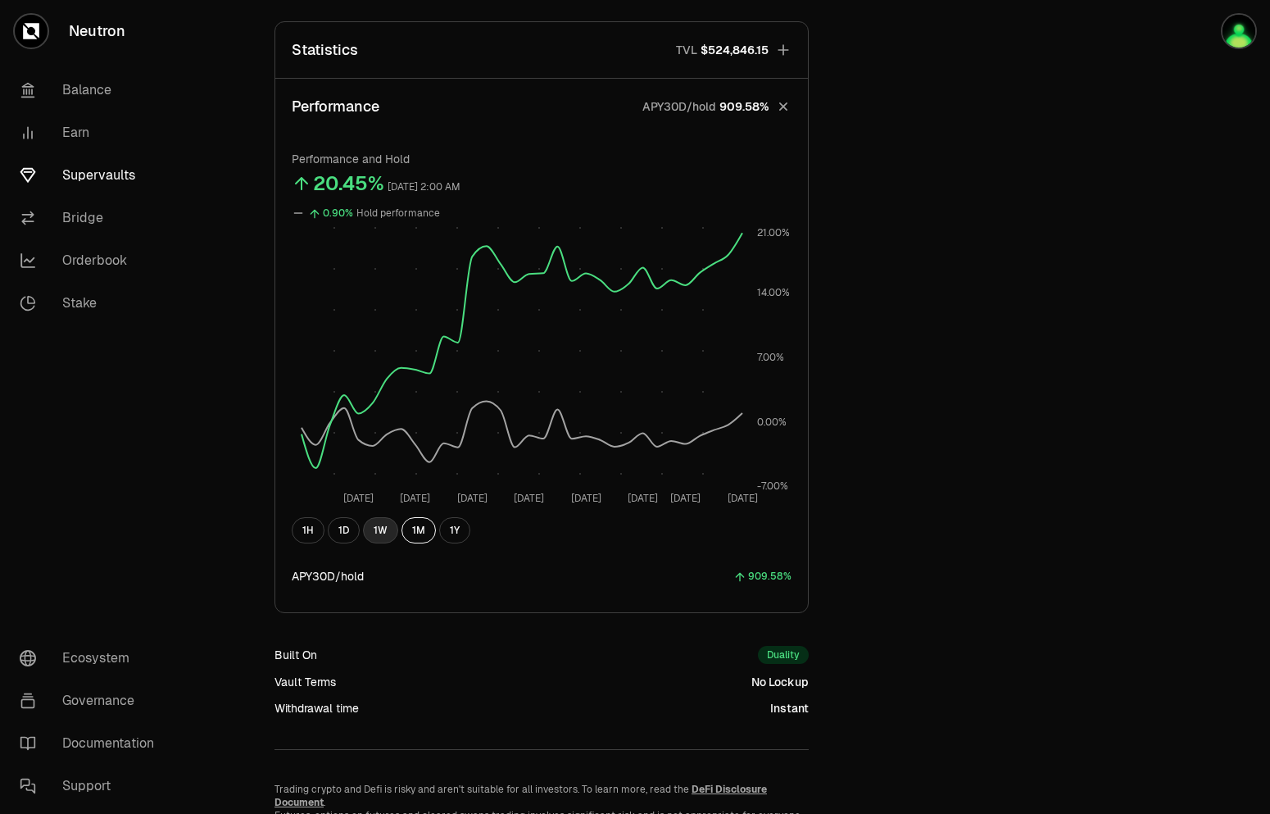
click at [370, 534] on button "1W" at bounding box center [380, 530] width 35 height 26
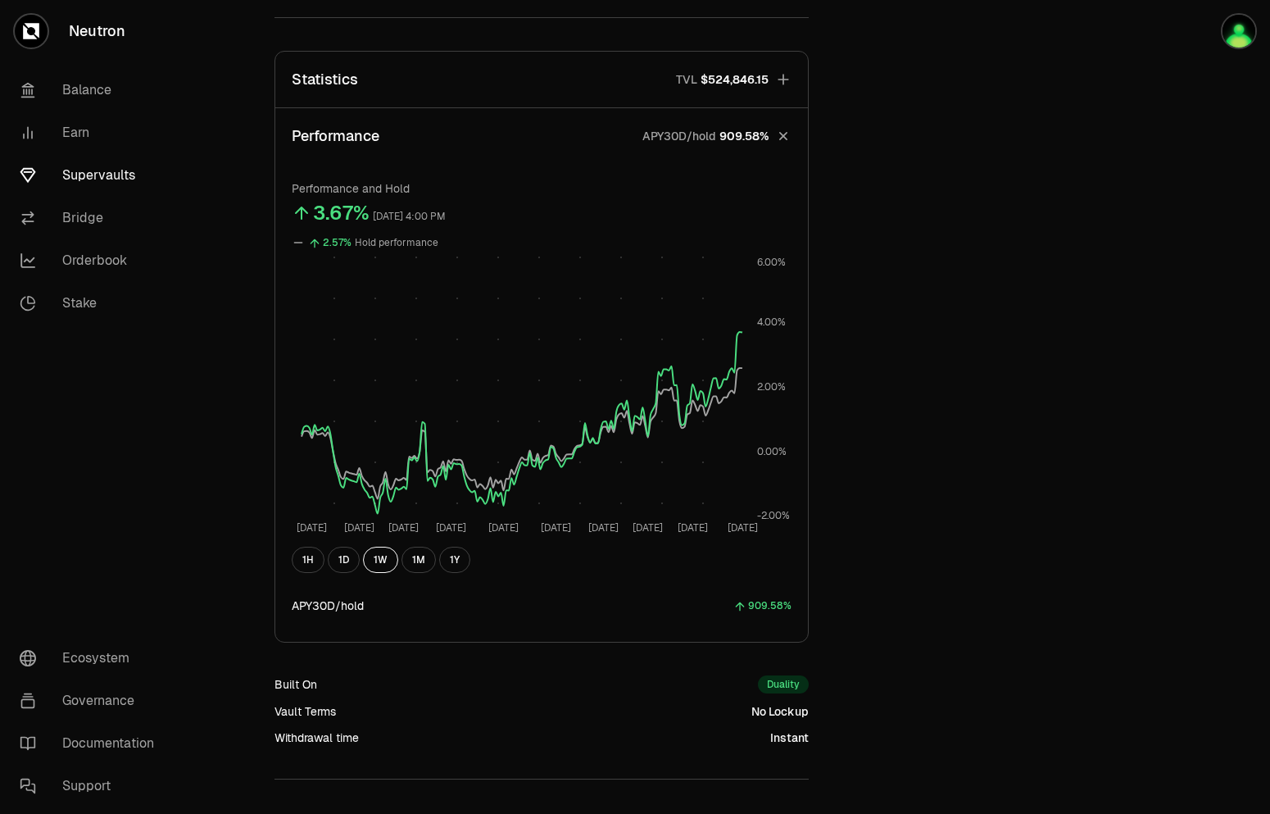
scroll to position [544, 0]
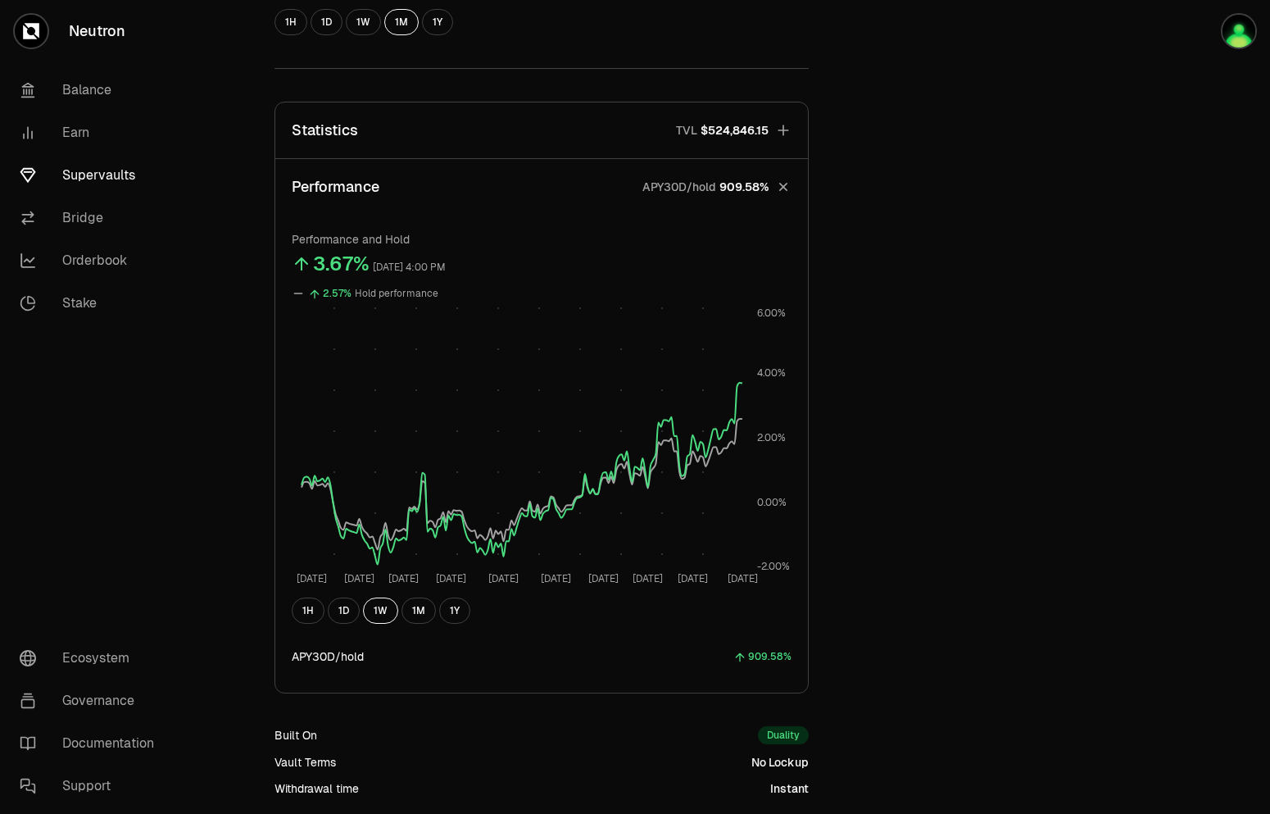
click at [579, 141] on button "Statistics TVL $524,846.15" at bounding box center [541, 130] width 533 height 56
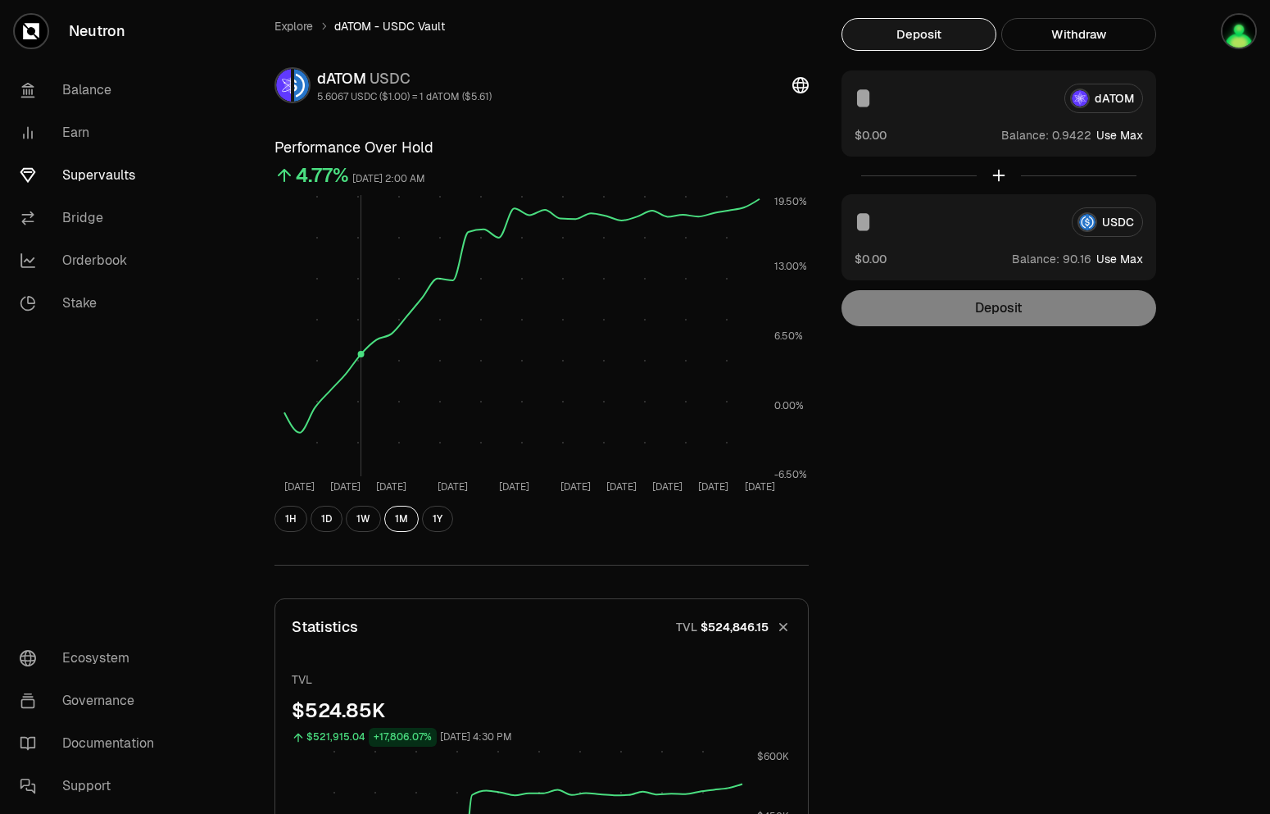
scroll to position [0, 0]
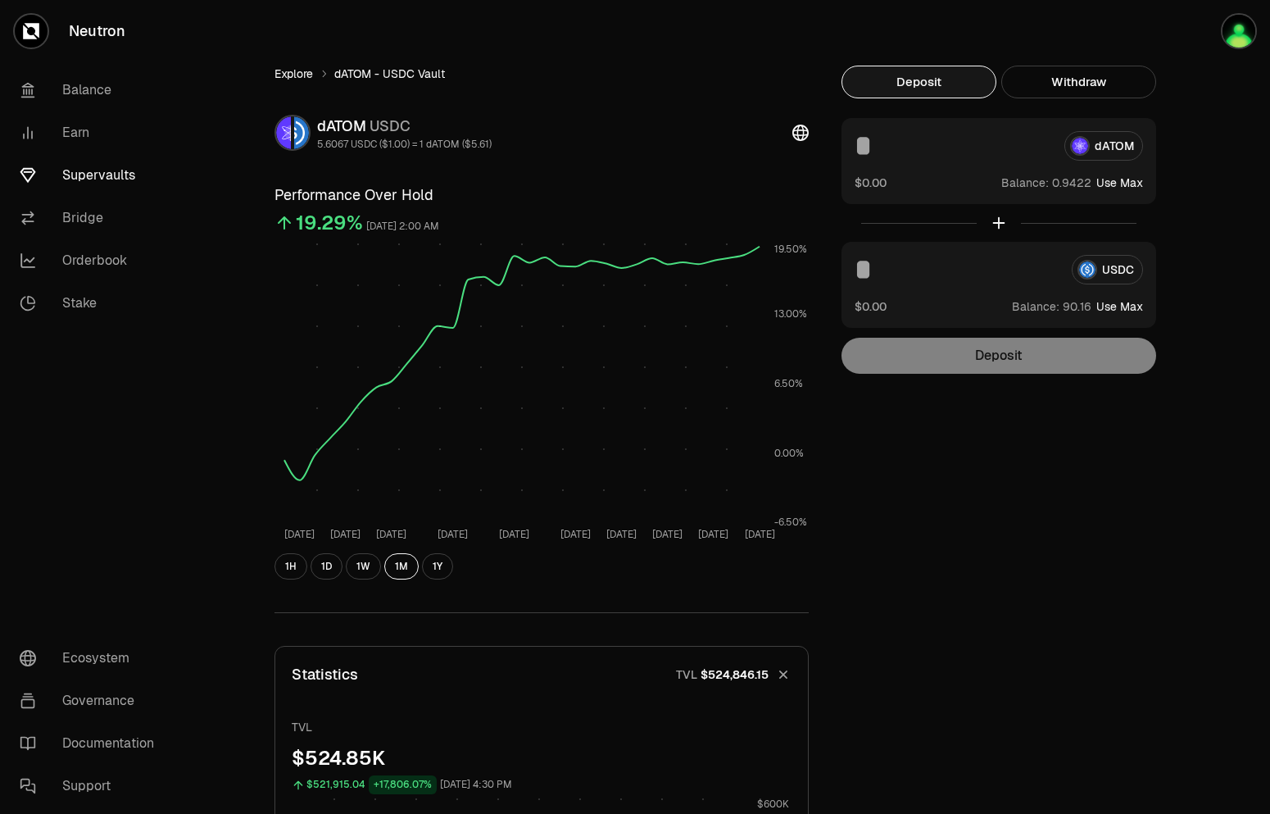
click at [291, 69] on link "Explore" at bounding box center [294, 74] width 39 height 16
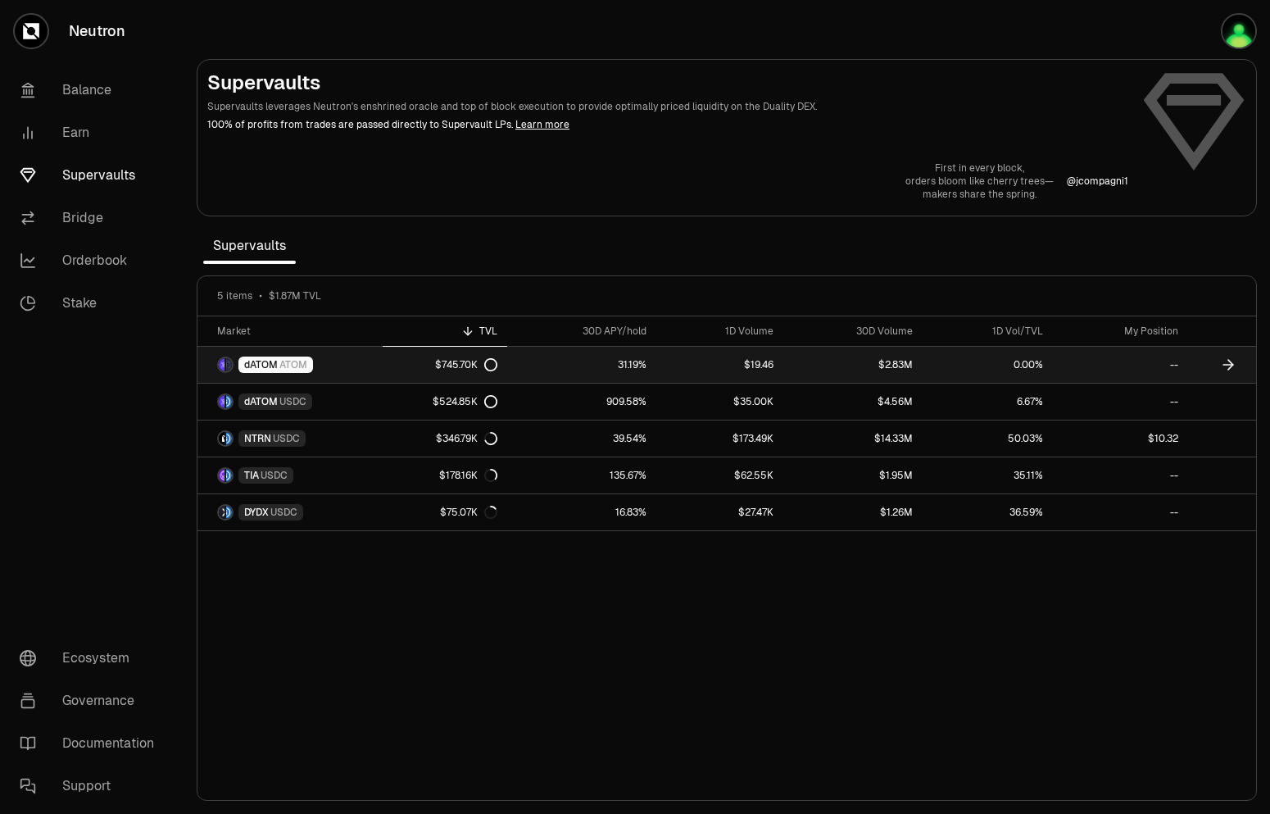
click at [367, 373] on link "dATOM ATOM" at bounding box center [290, 365] width 185 height 36
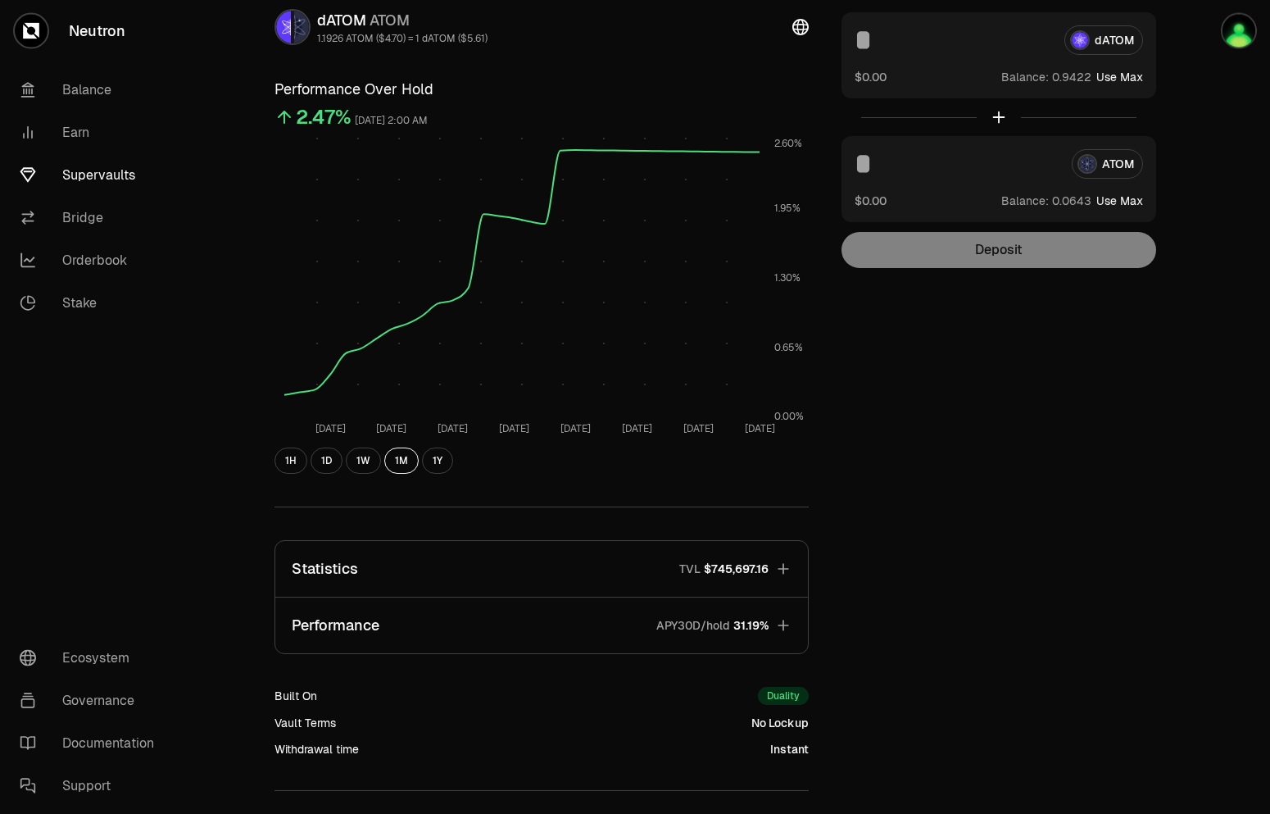
scroll to position [150, 0]
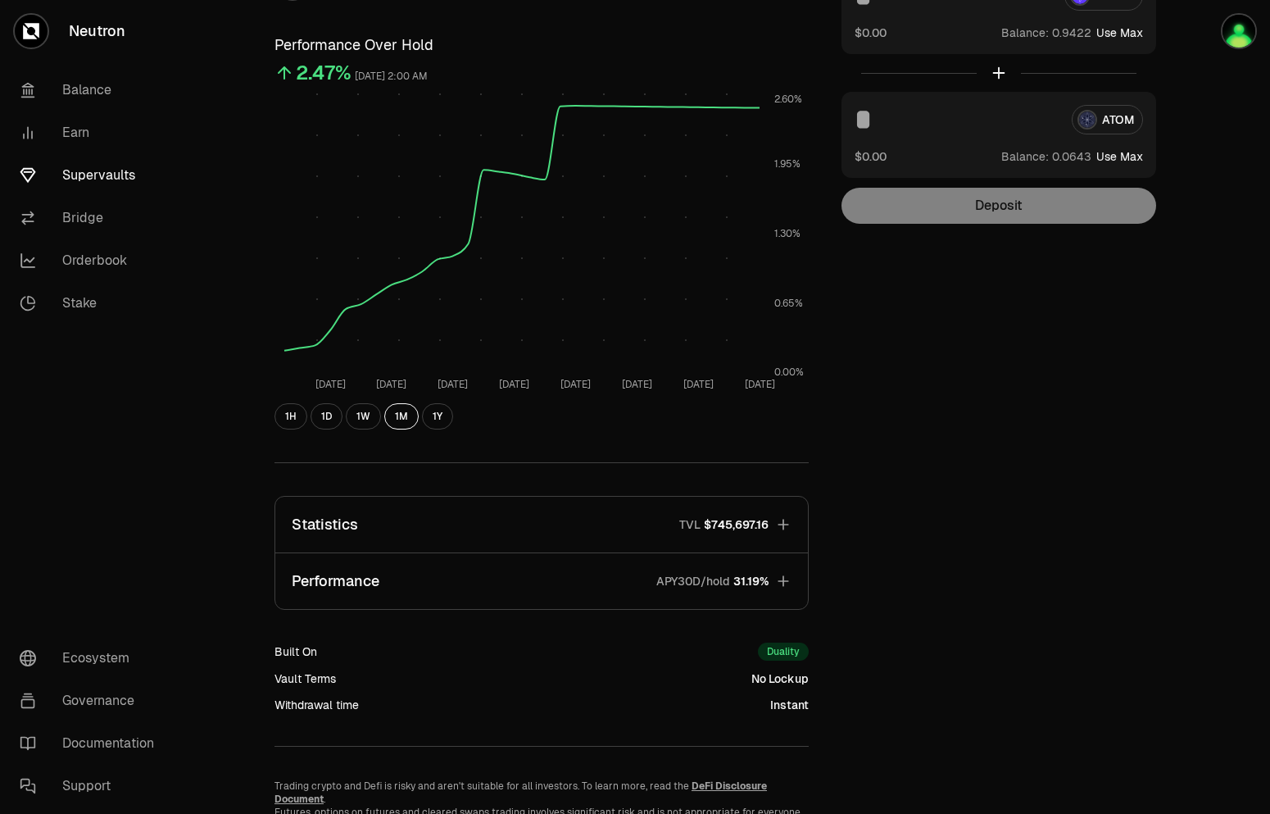
click at [568, 590] on button "Performance APY30D/hold 31.19%" at bounding box center [541, 581] width 533 height 56
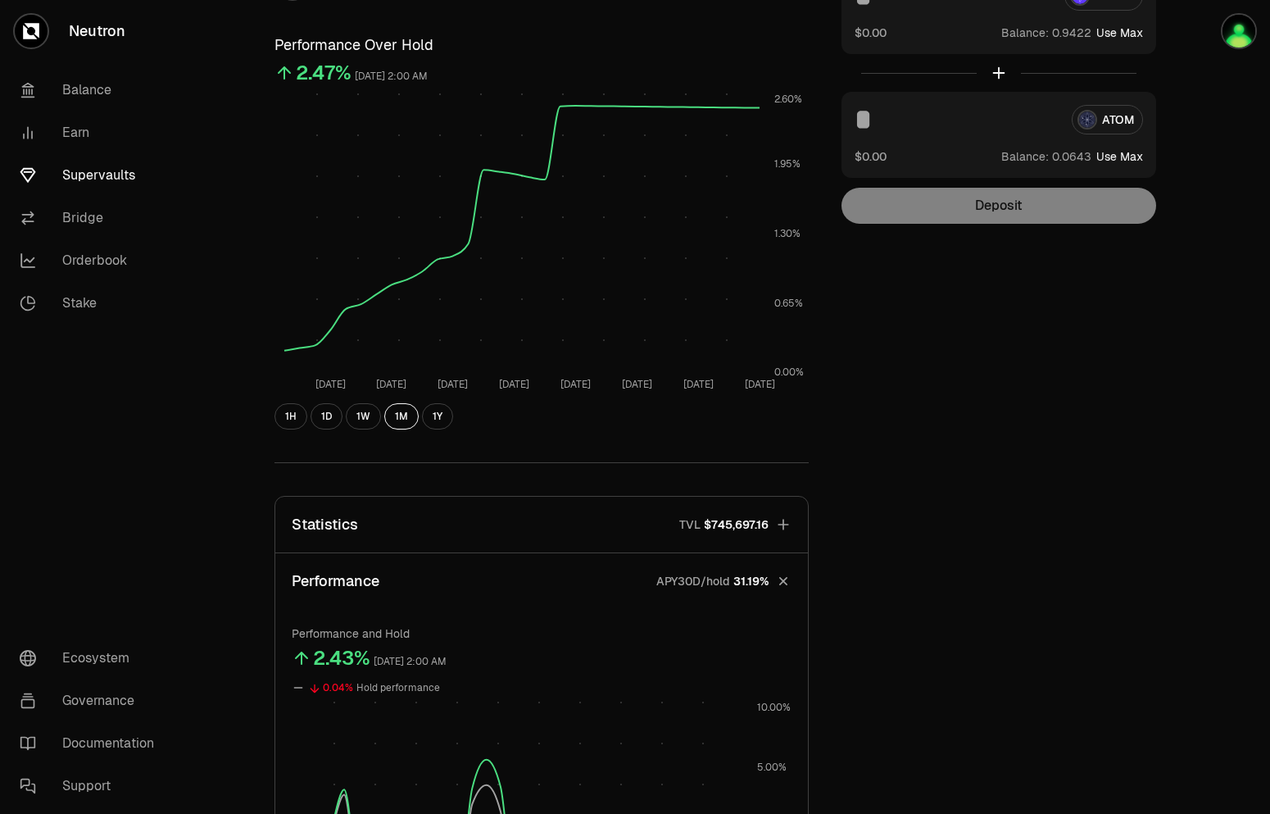
scroll to position [234, 0]
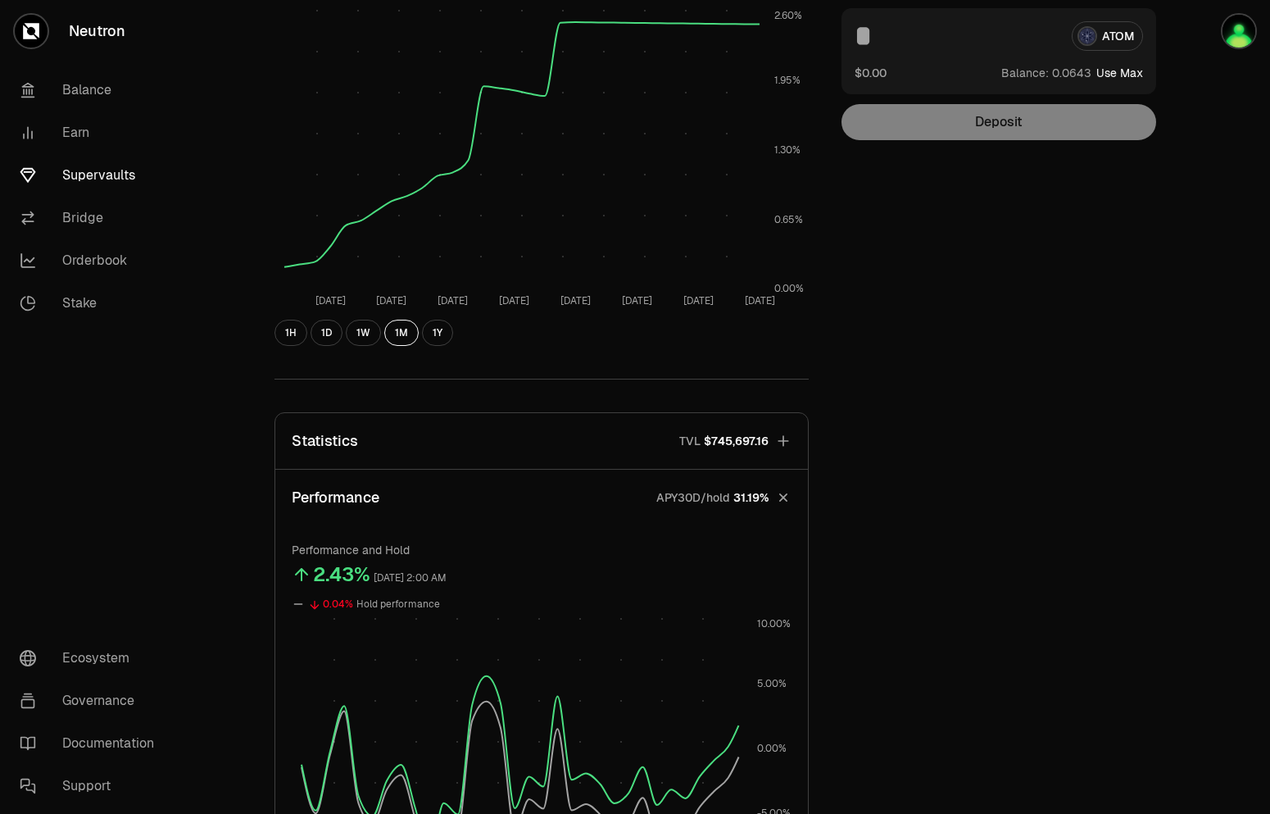
click at [575, 430] on button "Statistics TVL $745,697.16" at bounding box center [541, 441] width 533 height 56
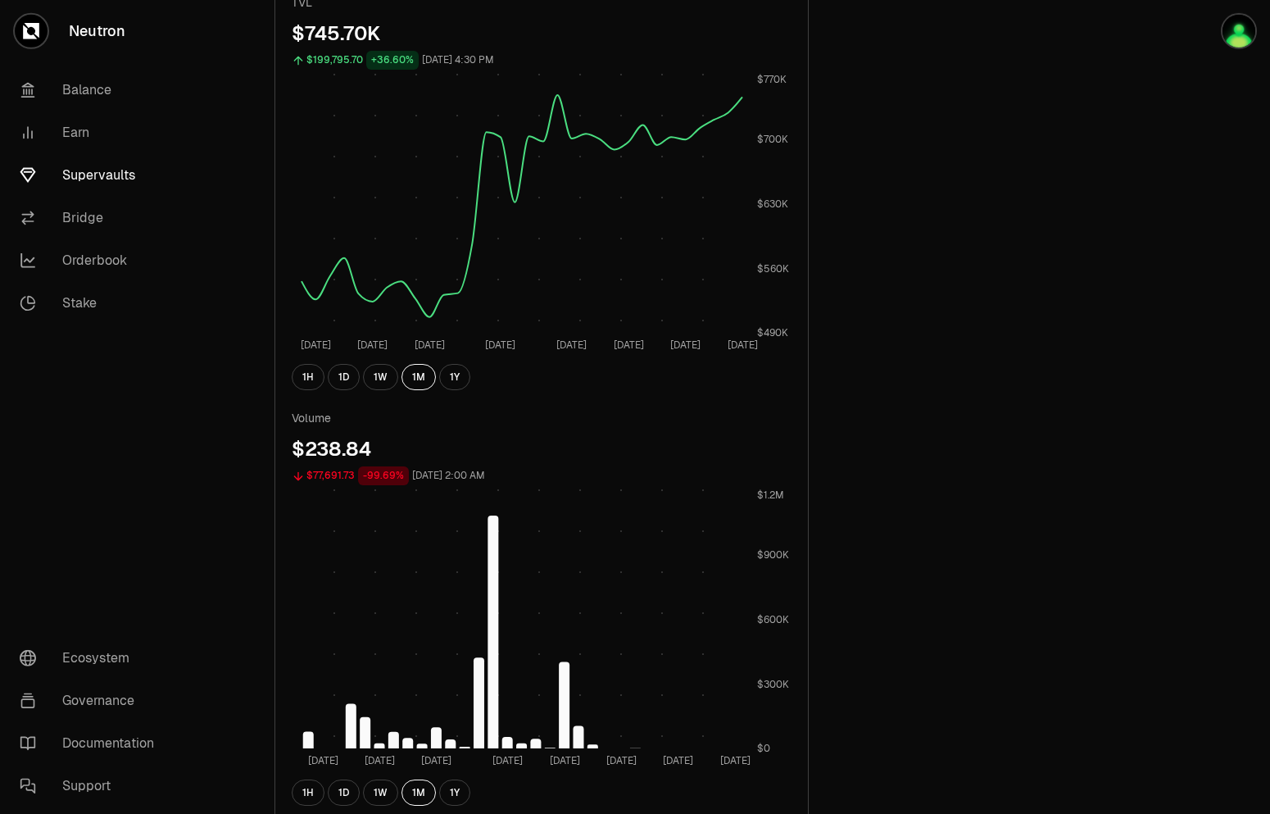
scroll to position [401, 0]
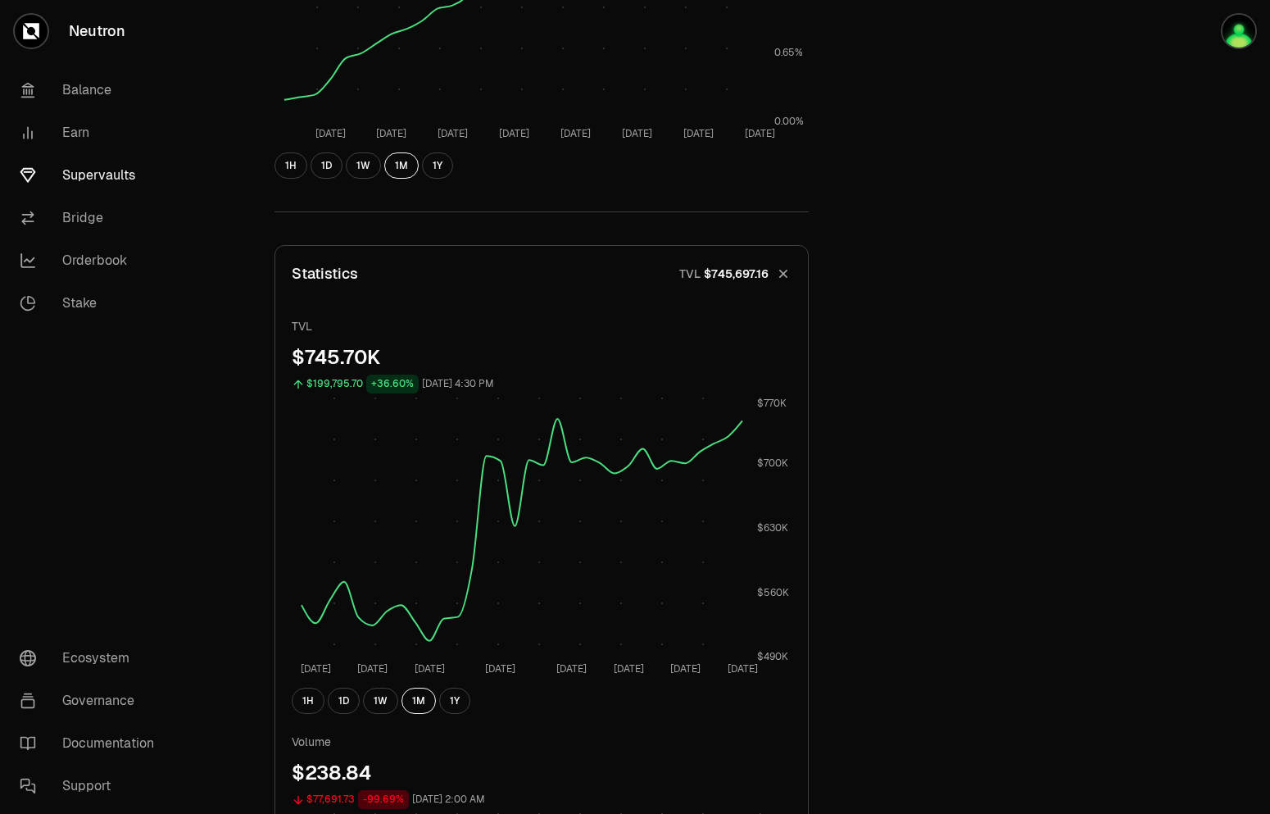
click at [575, 257] on button "Statistics TVL $745,697.16" at bounding box center [541, 274] width 533 height 56
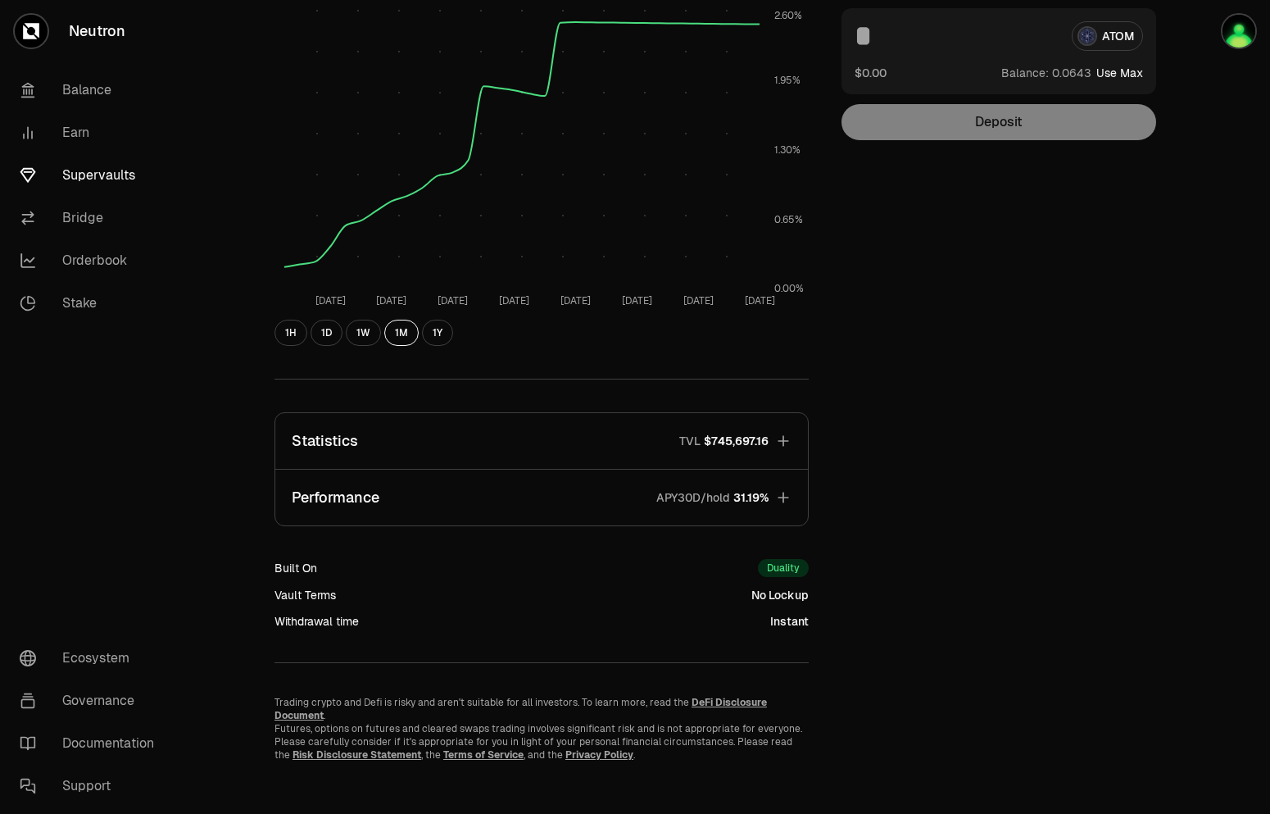
click at [419, 493] on button "Performance APY30D/hold 31.19%" at bounding box center [541, 498] width 533 height 56
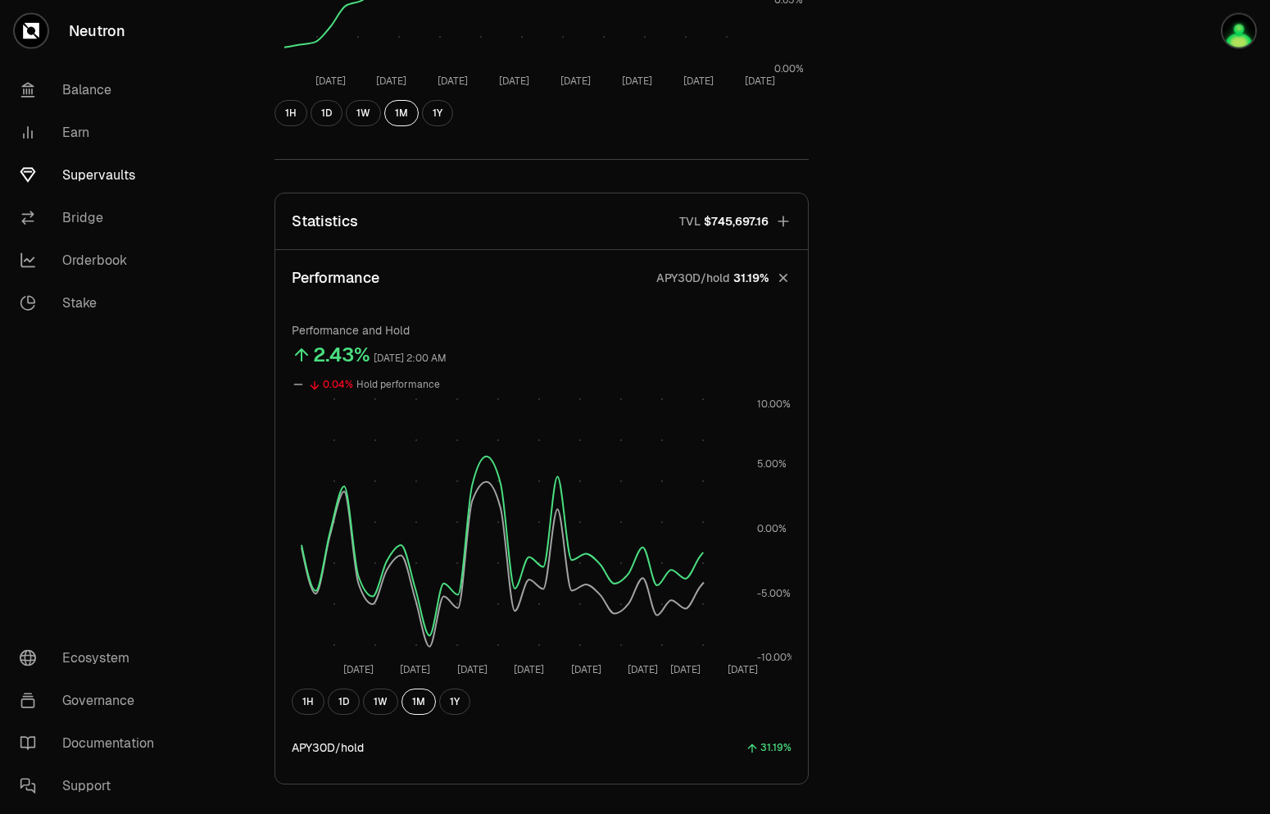
scroll to position [484, 0]
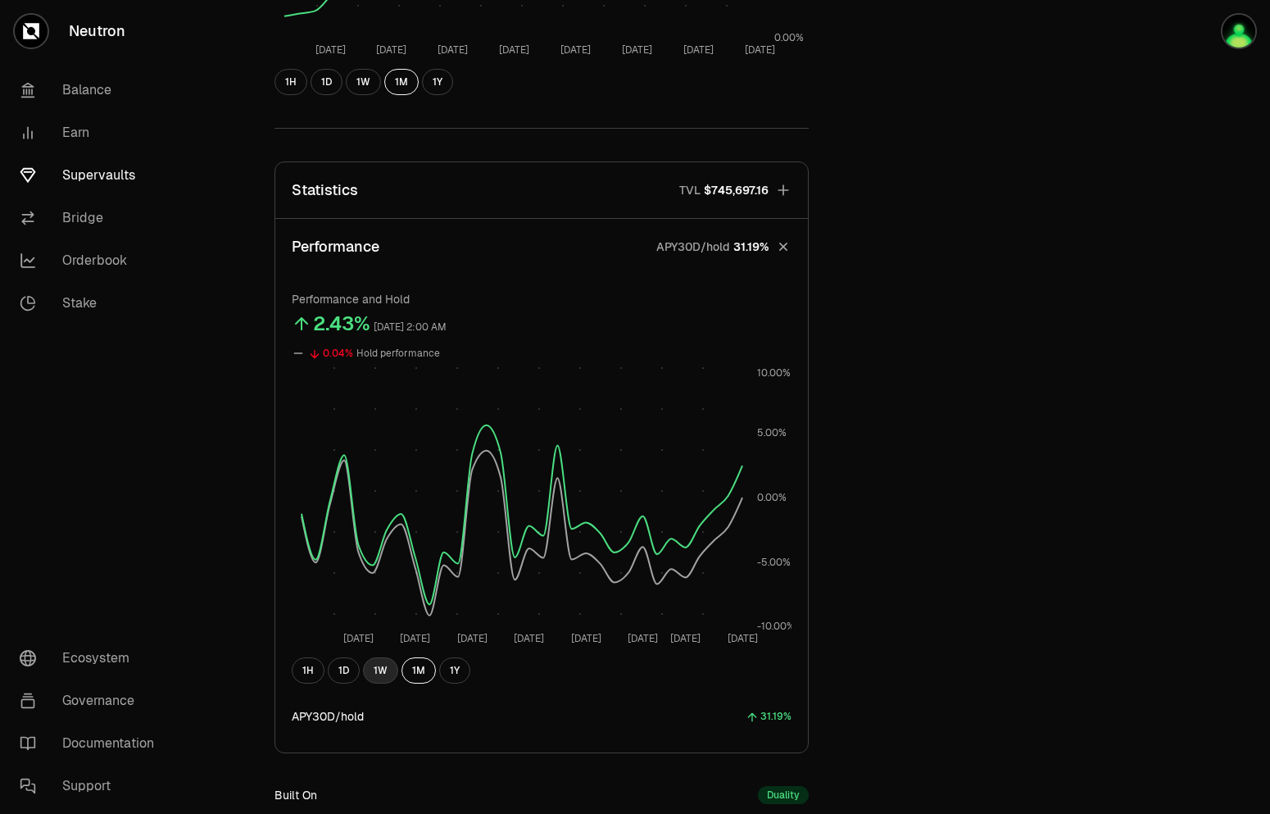
click at [381, 677] on button "1W" at bounding box center [380, 670] width 35 height 26
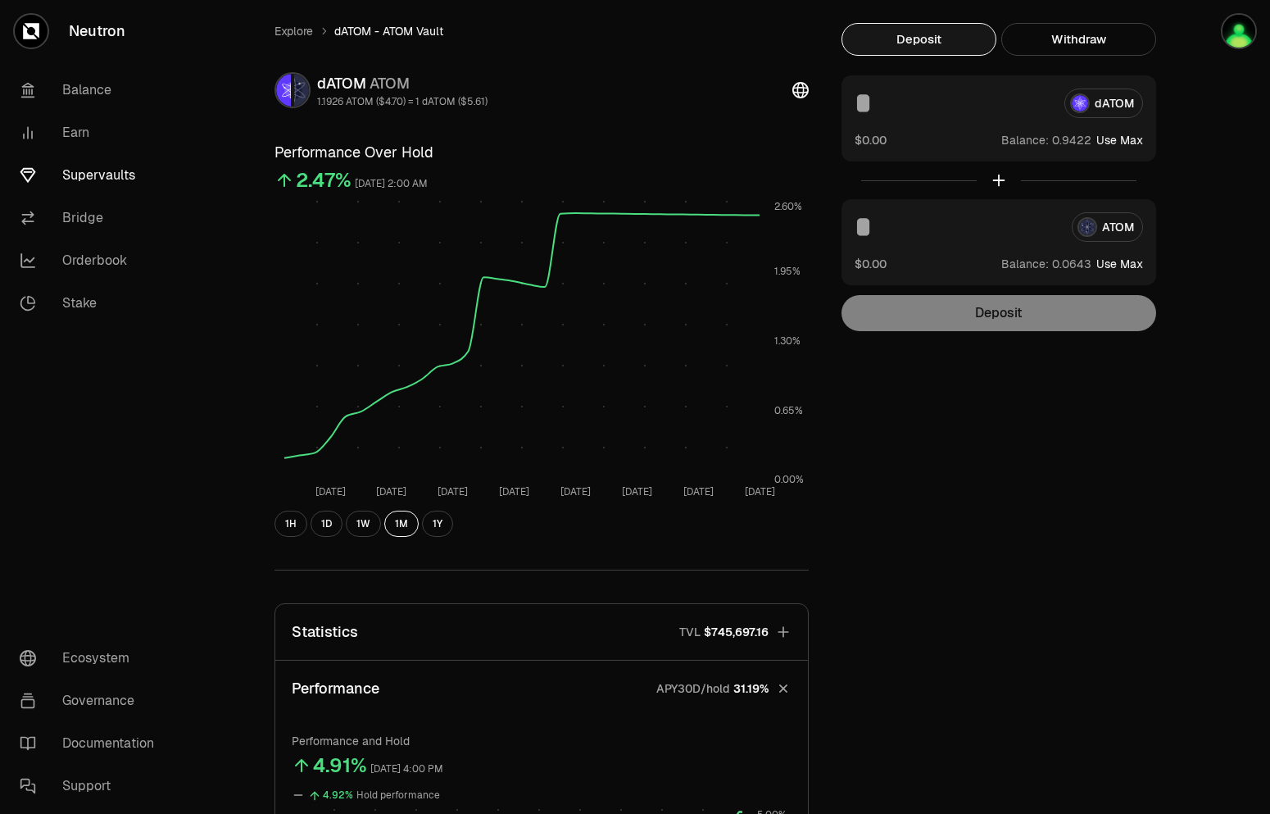
scroll to position [0, 0]
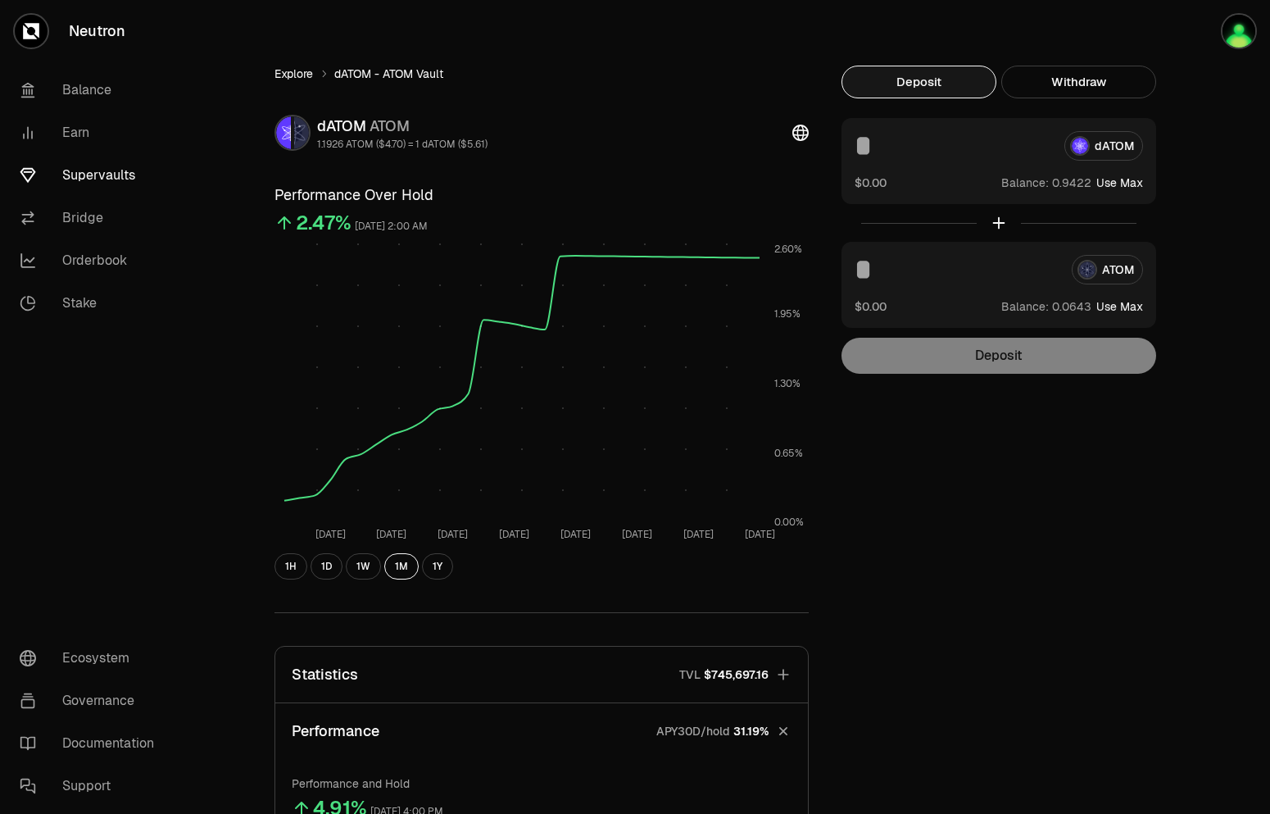
click at [290, 70] on link "Explore" at bounding box center [294, 74] width 39 height 16
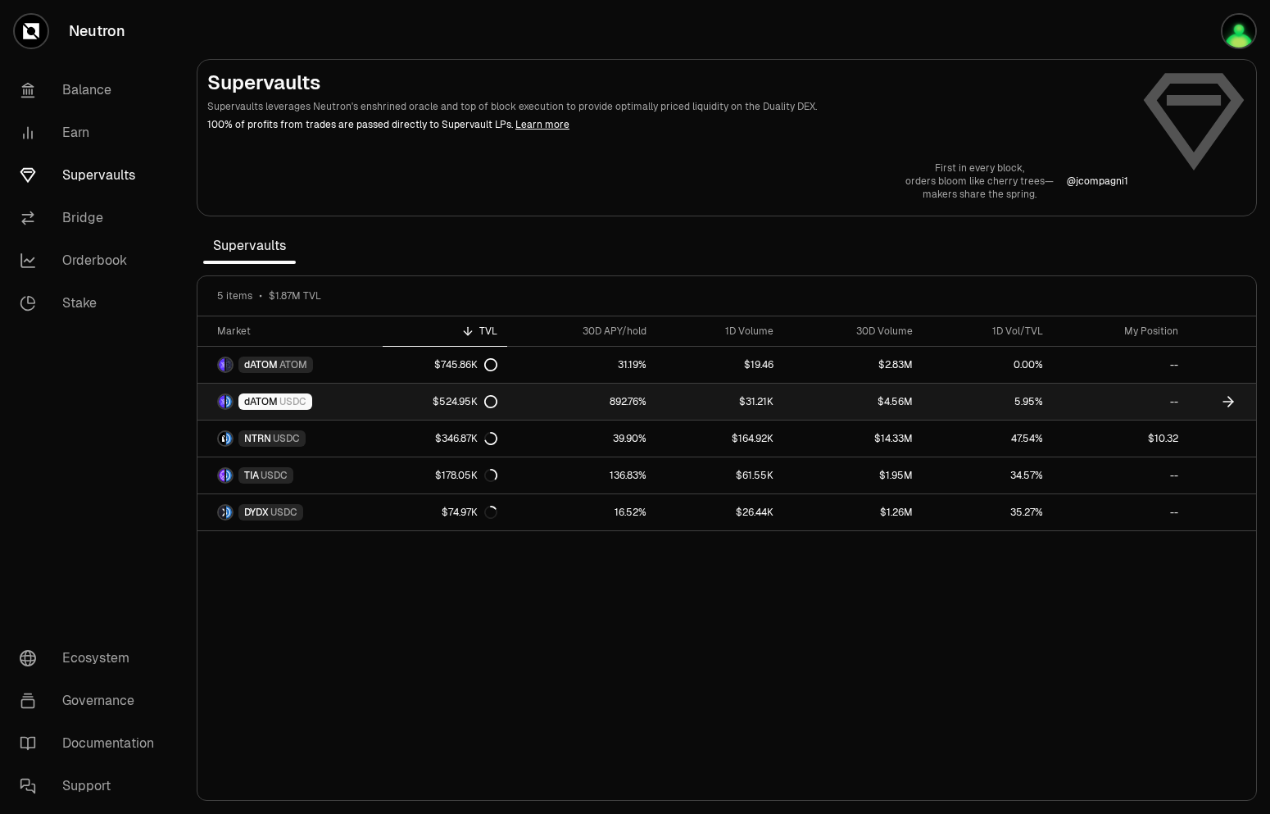
click at [356, 407] on link "dATOM USDC" at bounding box center [290, 402] width 185 height 36
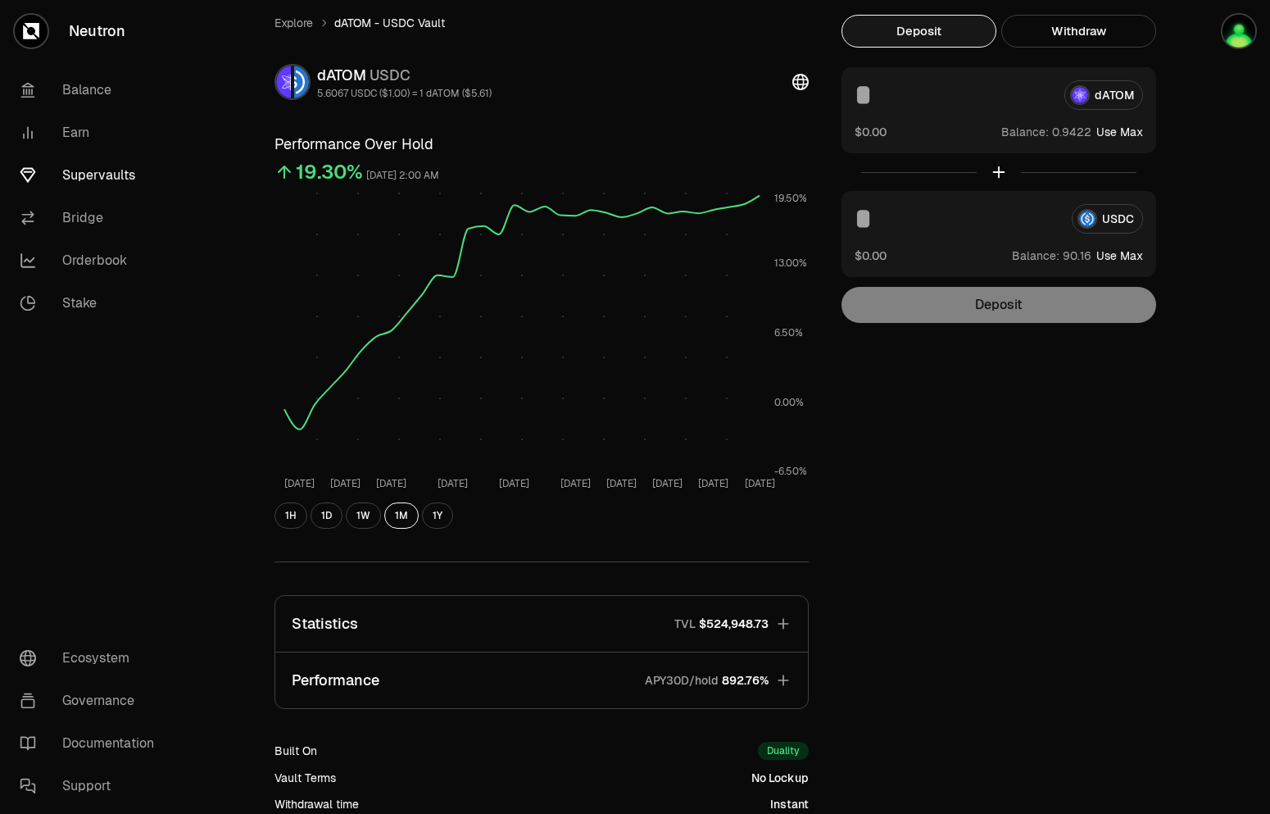
scroll to position [84, 0]
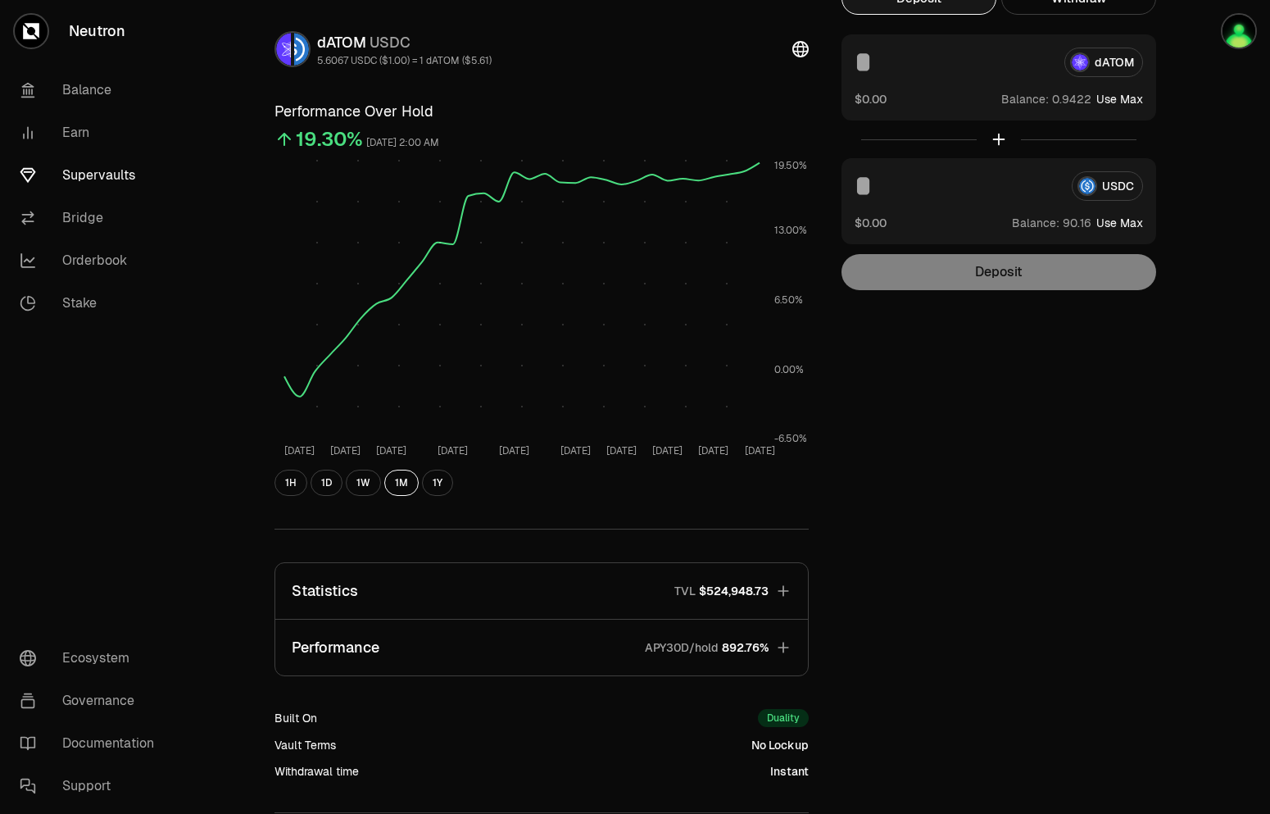
click at [567, 594] on button "Statistics TVL $524,948.73" at bounding box center [541, 591] width 533 height 56
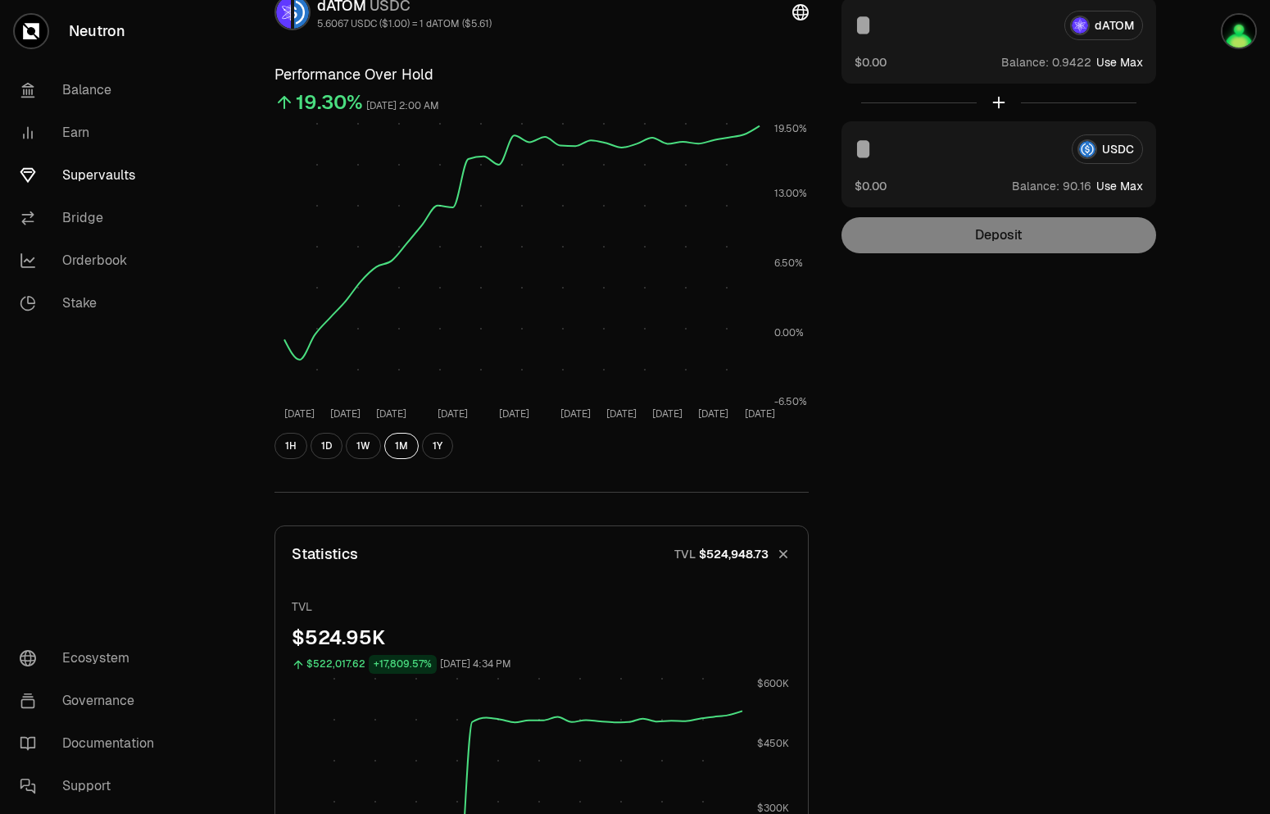
scroll to position [0, 0]
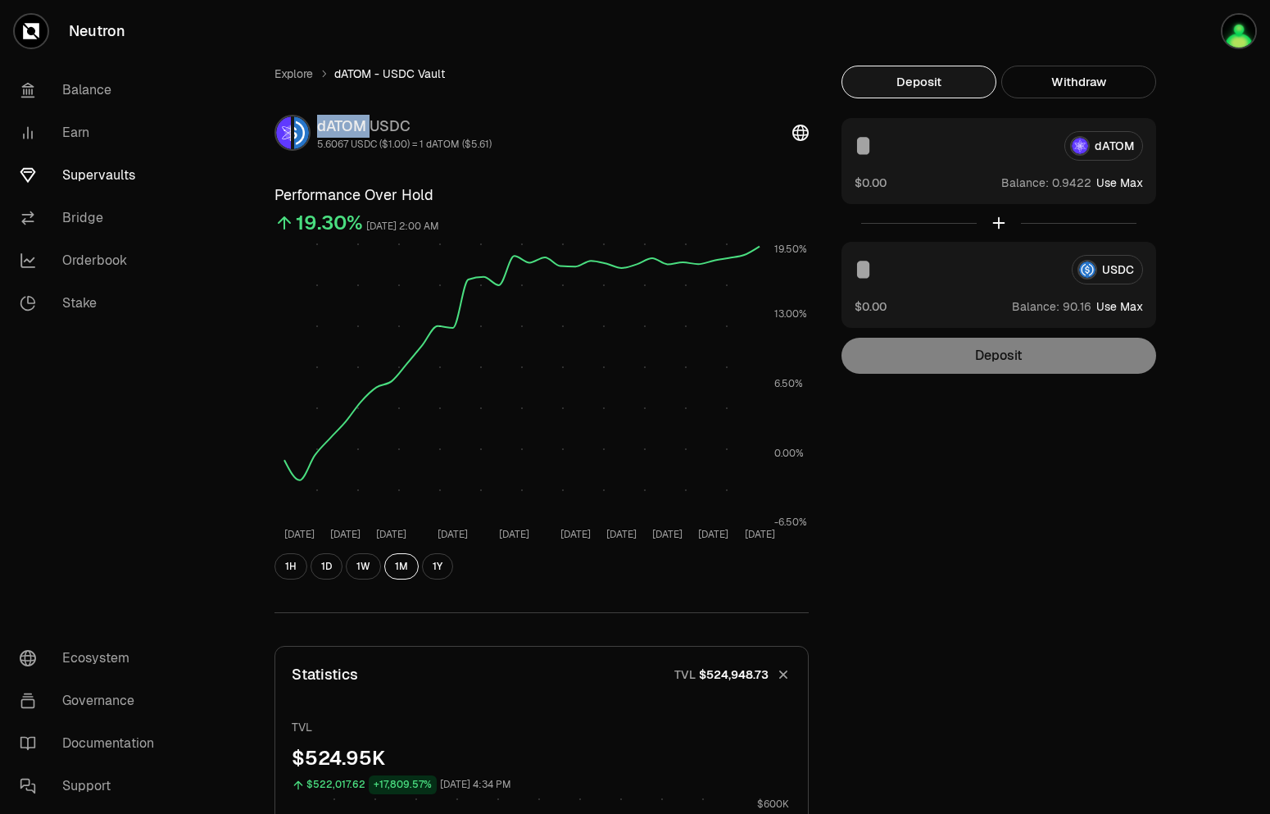
drag, startPoint x: 317, startPoint y: 132, endPoint x: 373, endPoint y: 133, distance: 55.7
click at [373, 133] on div "dATOM USDC" at bounding box center [404, 126] width 175 height 23
click at [63, 218] on link "Bridge" at bounding box center [92, 218] width 170 height 43
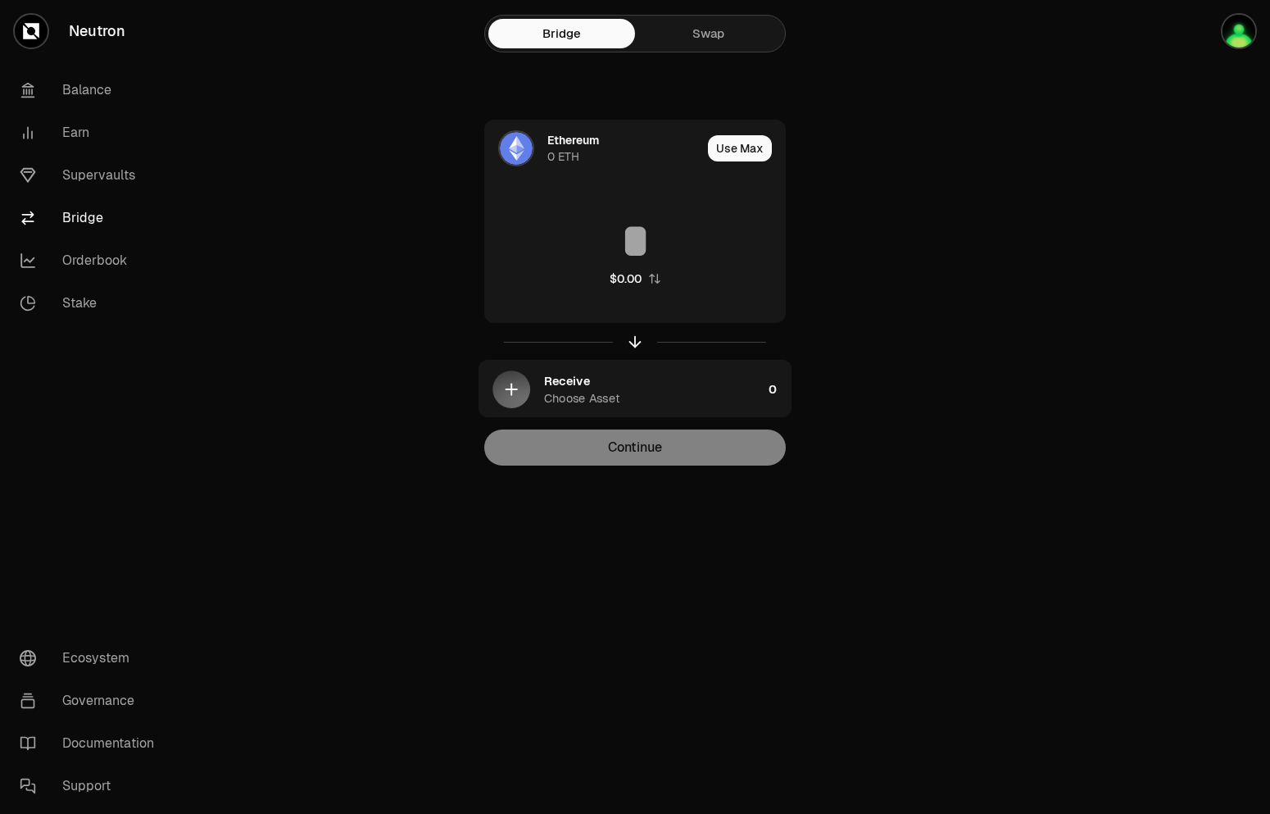
click at [717, 39] on link "Swap" at bounding box center [708, 34] width 147 height 30
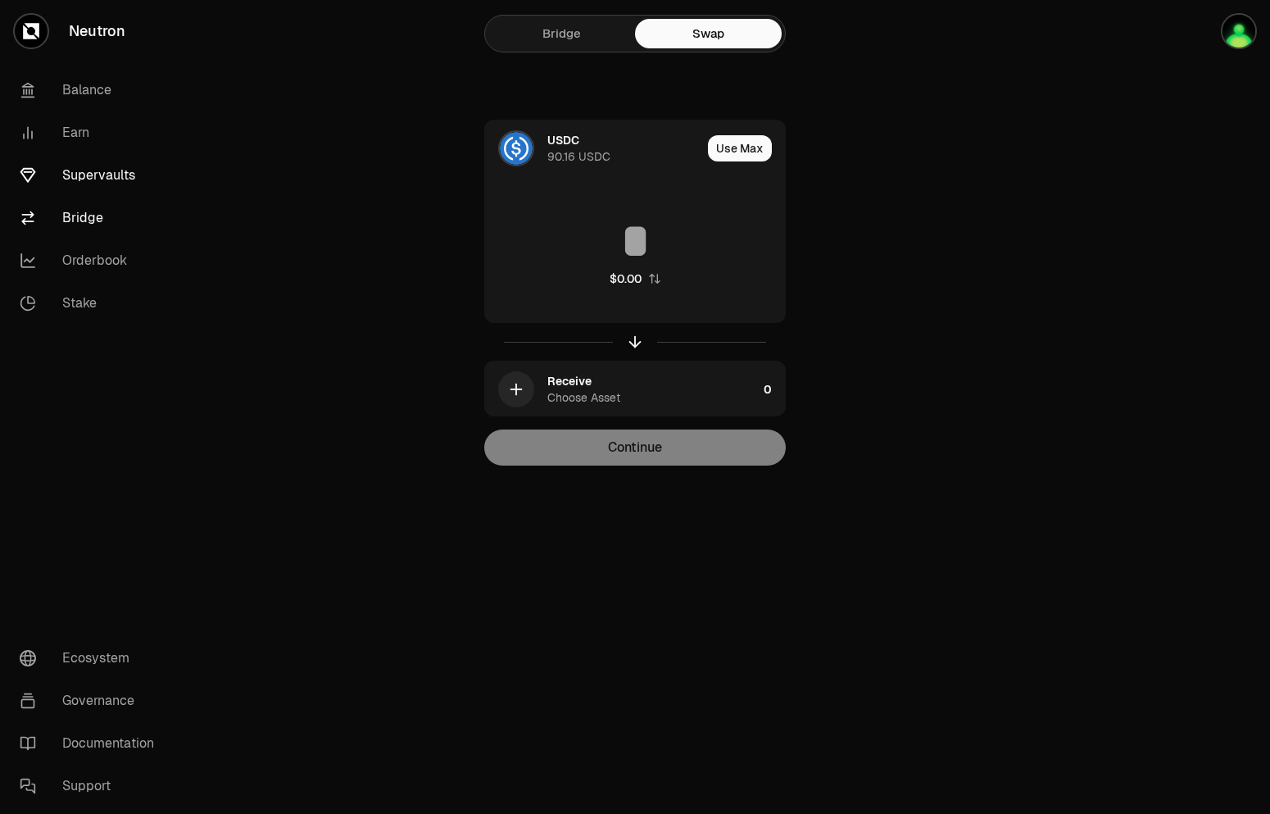
click at [120, 183] on link "Supervaults" at bounding box center [92, 175] width 170 height 43
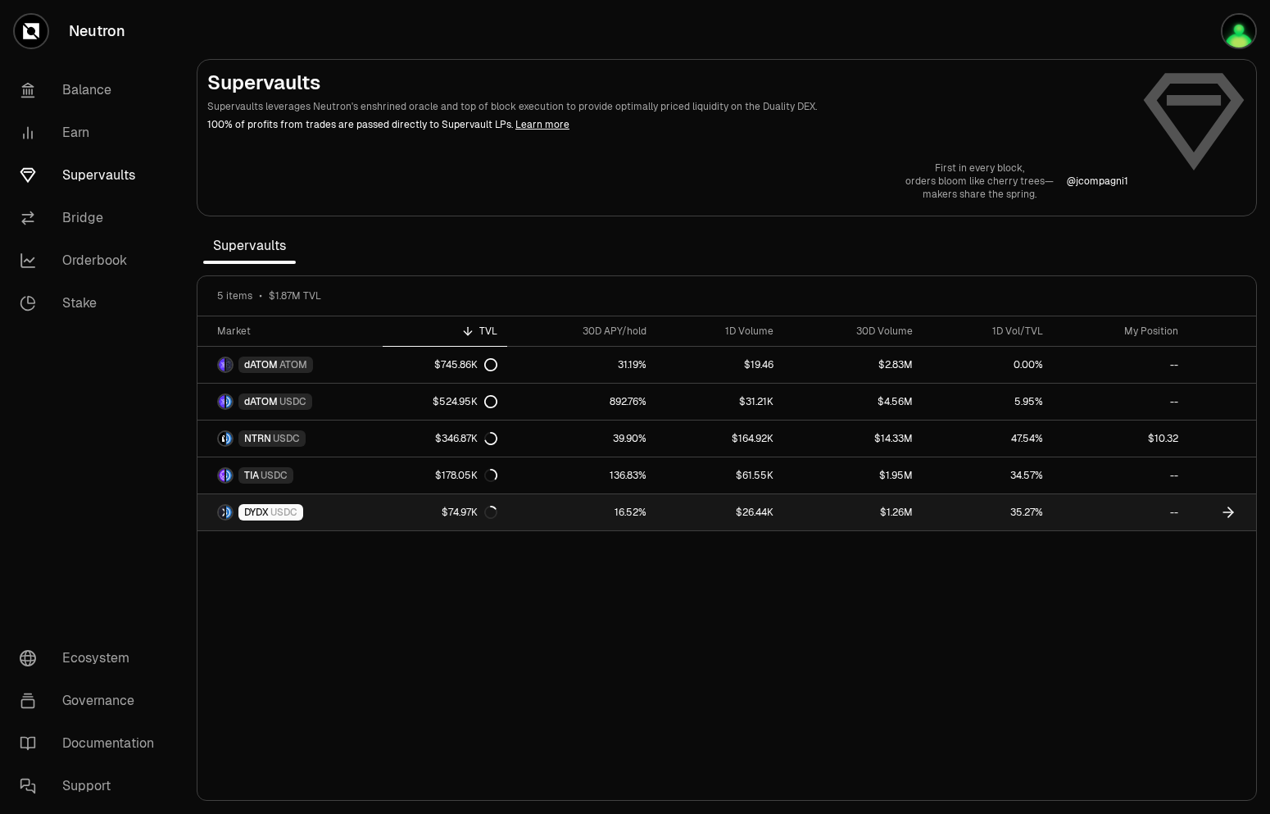
click at [352, 498] on link "DYDX USDC" at bounding box center [290, 512] width 185 height 36
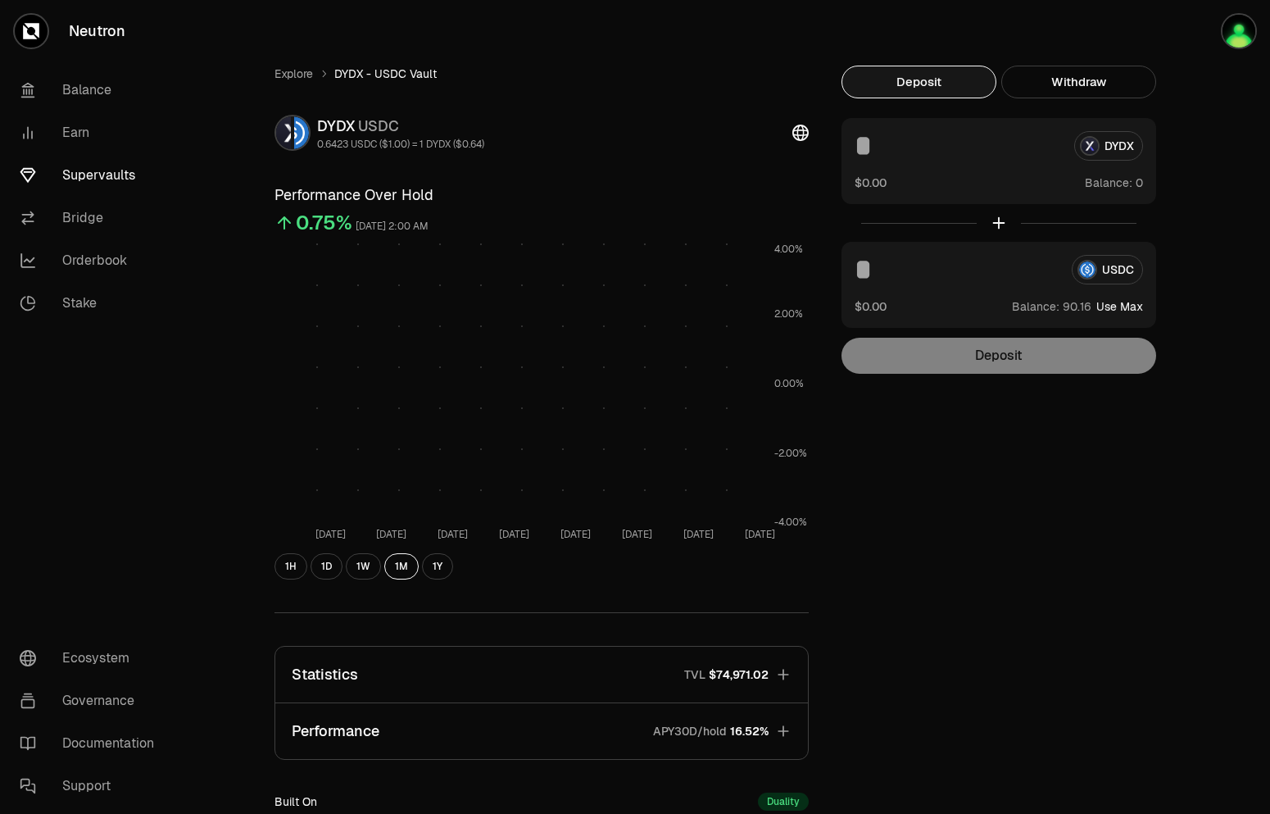
scroll to position [234, 0]
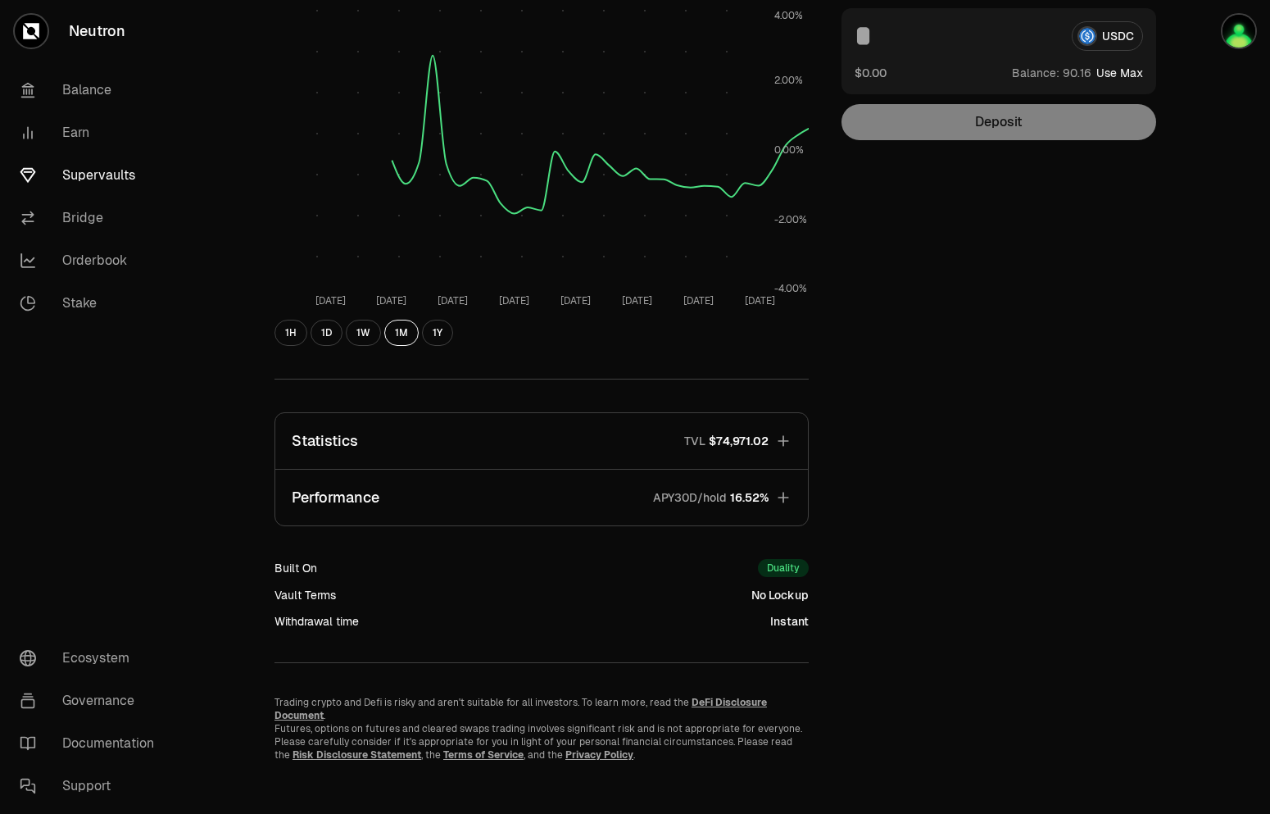
click at [489, 445] on button "Statistics TVL $74,971.02" at bounding box center [541, 441] width 533 height 56
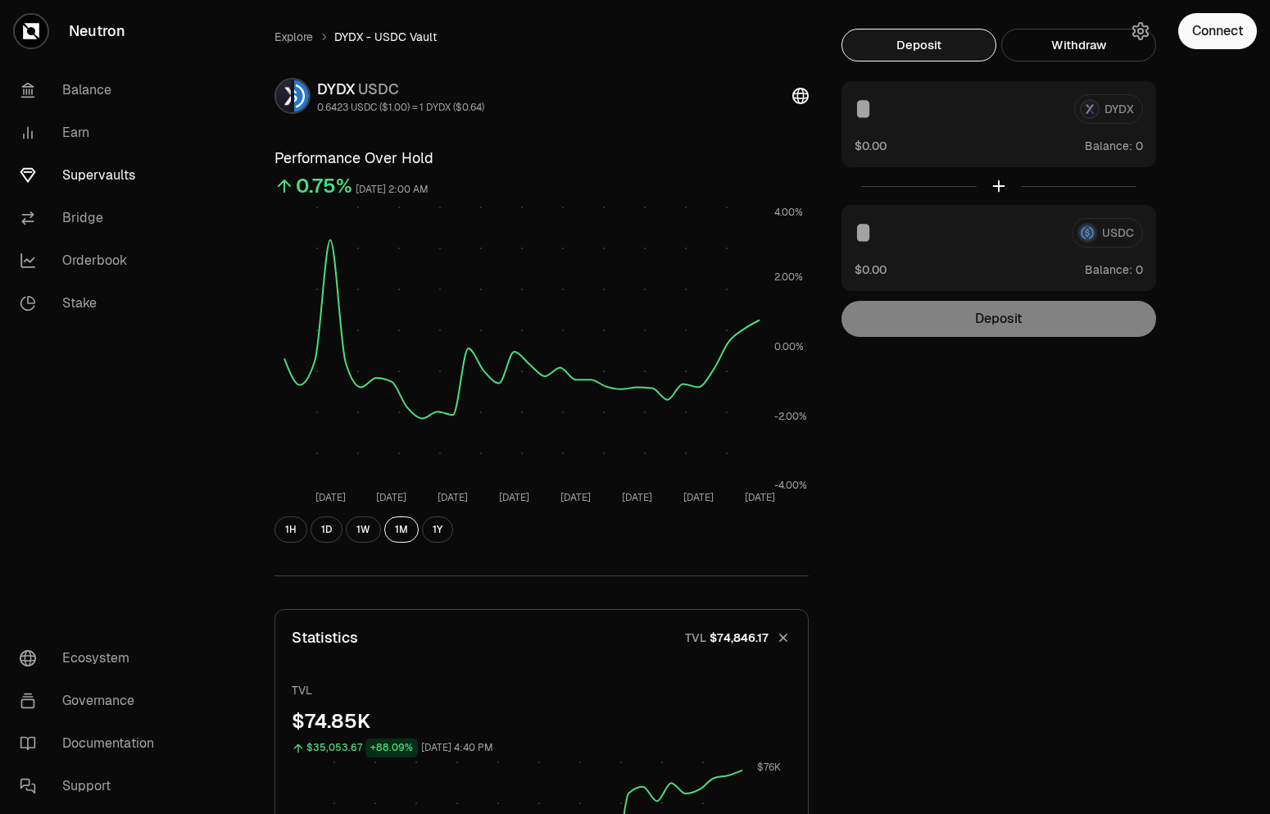
scroll to position [0, 0]
